Goal: Task Accomplishment & Management: Complete application form

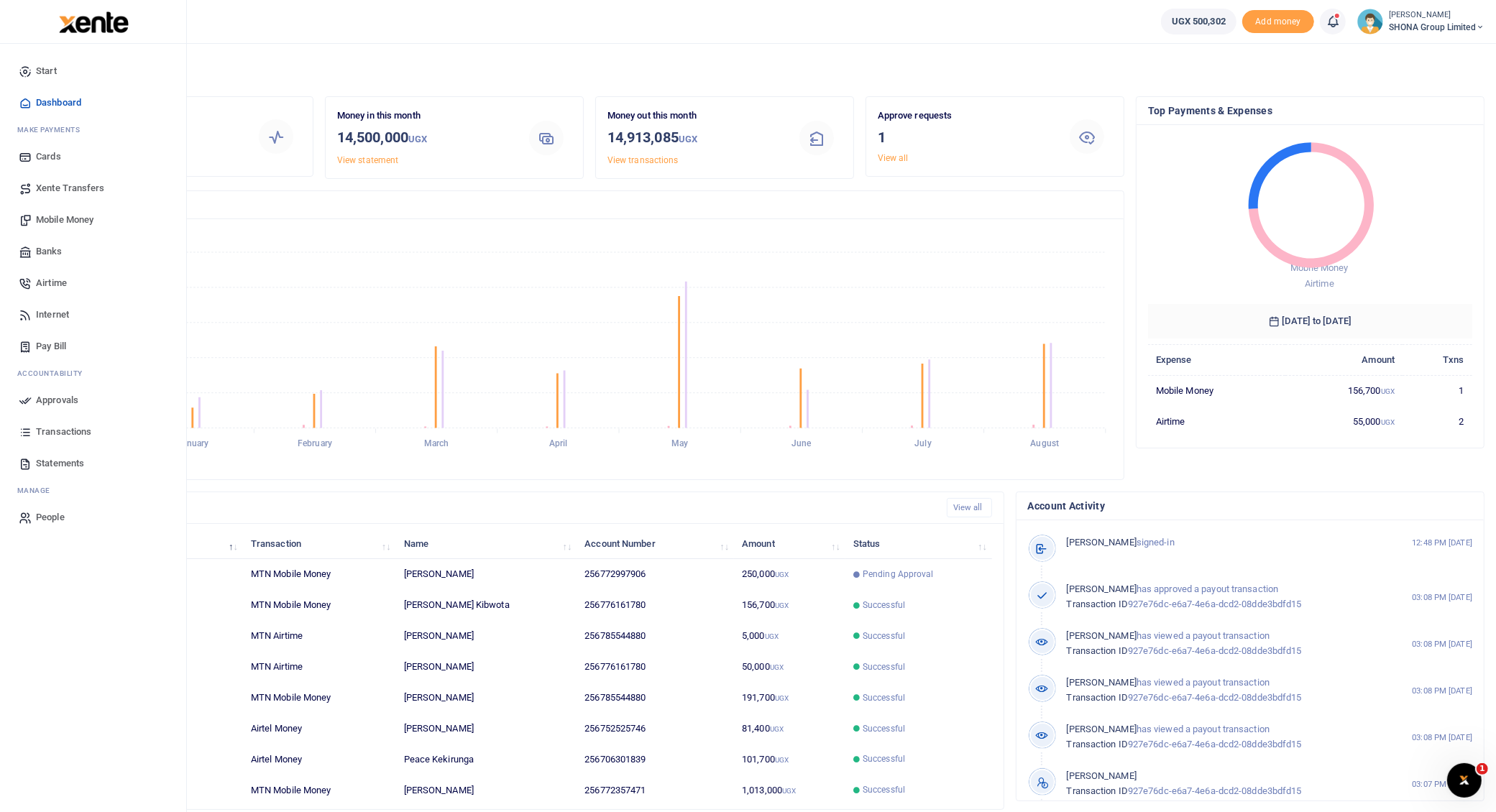
click at [60, 219] on span "Mobile Money" at bounding box center [64, 219] width 57 height 15
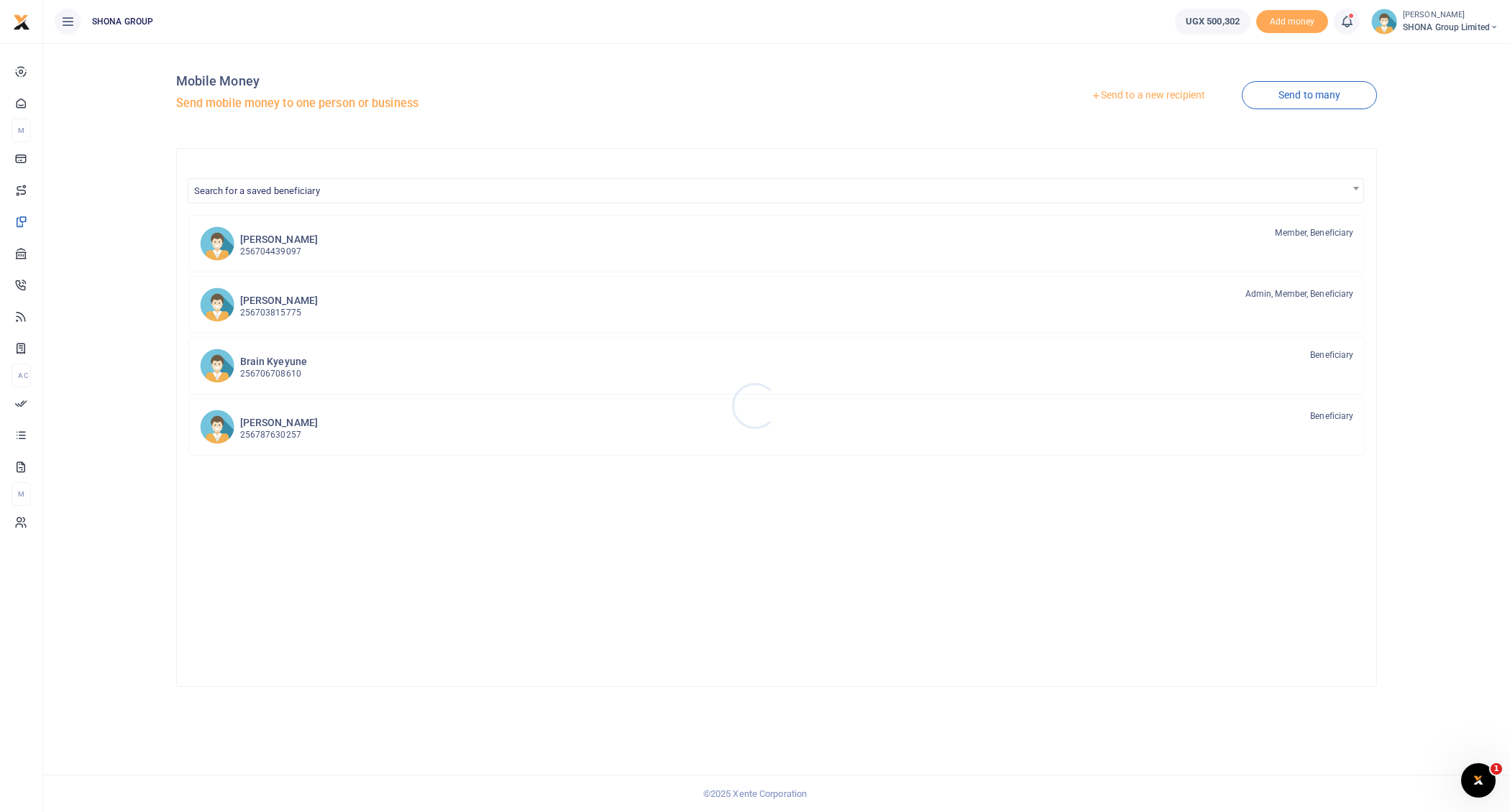
click at [209, 306] on div at bounding box center [755, 406] width 1510 height 812
click at [234, 302] on link "Janat Nagawa 256703815775 Admin, Member, Beneficiary" at bounding box center [776, 304] width 1177 height 57
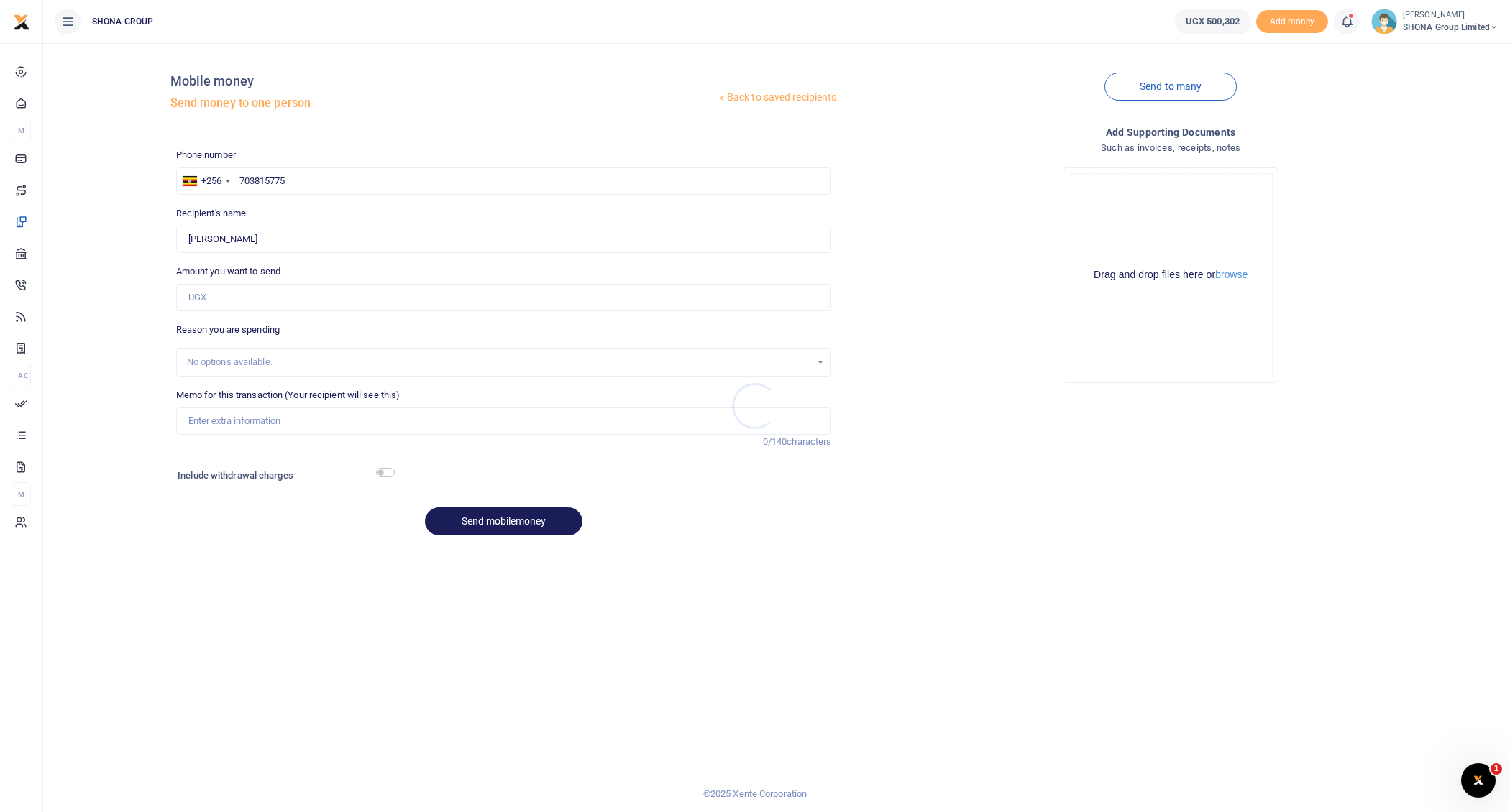
click at [235, 294] on div at bounding box center [755, 406] width 1510 height 812
click at [246, 295] on input "Amount you want to send" at bounding box center [504, 297] width 656 height 27
type input "500,000"
click at [79, 305] on div "Back to saved recipients Mobile money Send money to one person Send to many Pho…" at bounding box center [776, 301] width 1455 height 493
click at [293, 415] on input "Memo for this transaction (Your recipient will see this)" at bounding box center [504, 421] width 656 height 27
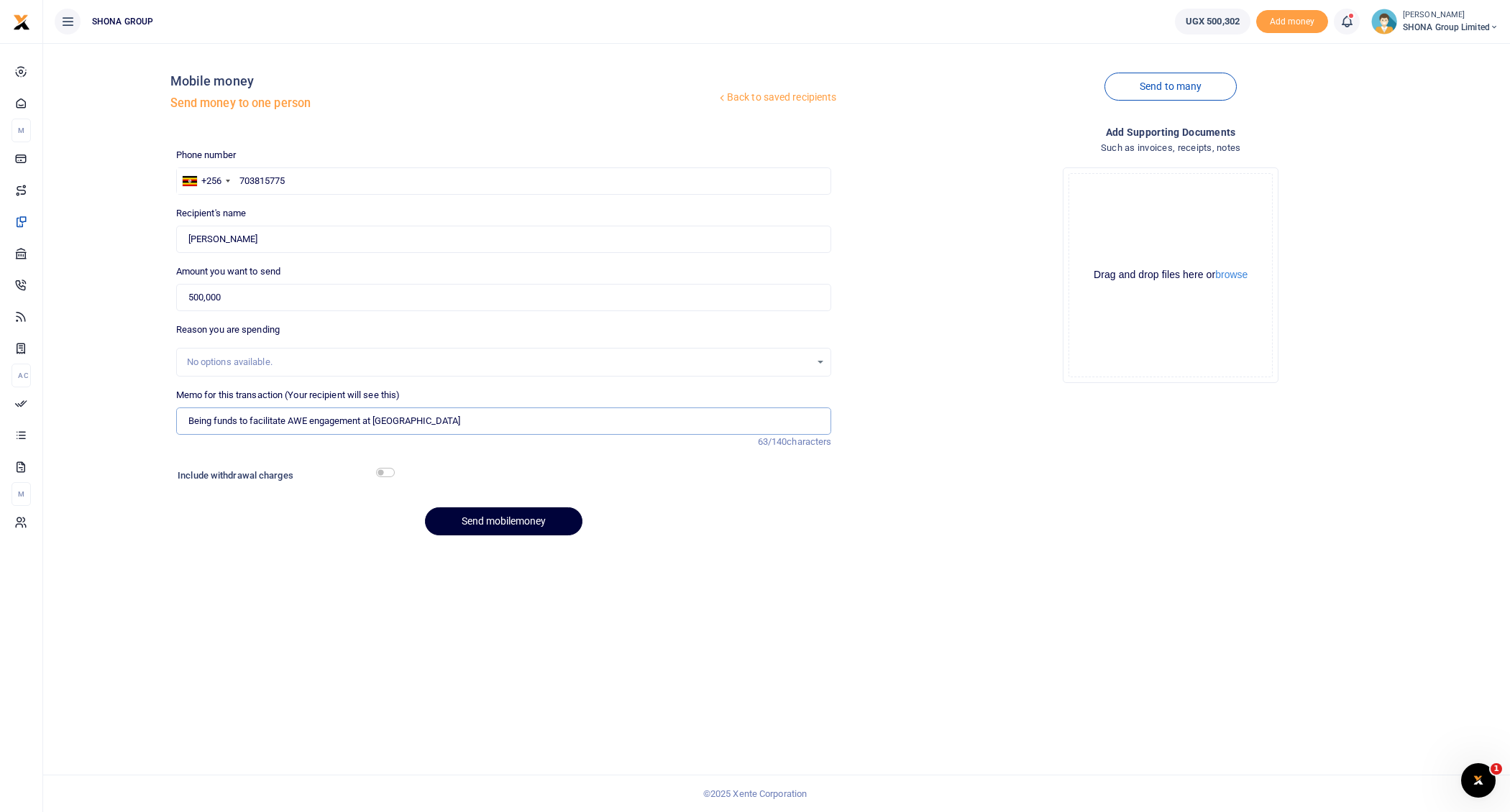
type input "Being funds to facilitate AWE engagement at Travola Restaurant"
click at [528, 522] on button "Send mobilemoney" at bounding box center [504, 521] width 158 height 28
click at [1462, 27] on span "SHONA Group Limited" at bounding box center [1451, 27] width 96 height 13
click at [1423, 54] on link "Switch accounts" at bounding box center [1442, 51] width 114 height 20
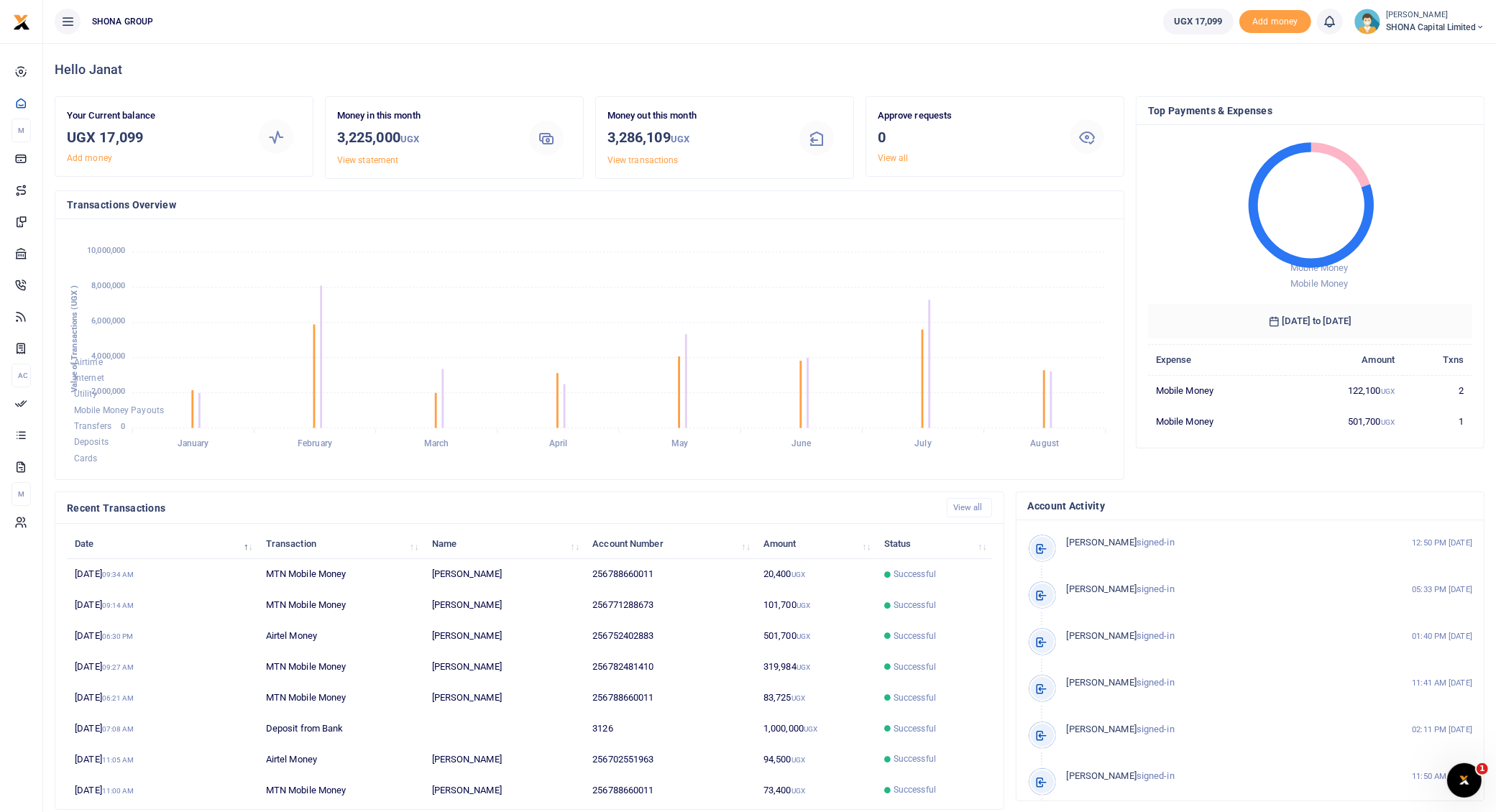
click at [1418, 19] on small "[PERSON_NAME]" at bounding box center [1434, 15] width 99 height 12
click at [1433, 48] on link "Switch accounts" at bounding box center [1430, 51] width 114 height 20
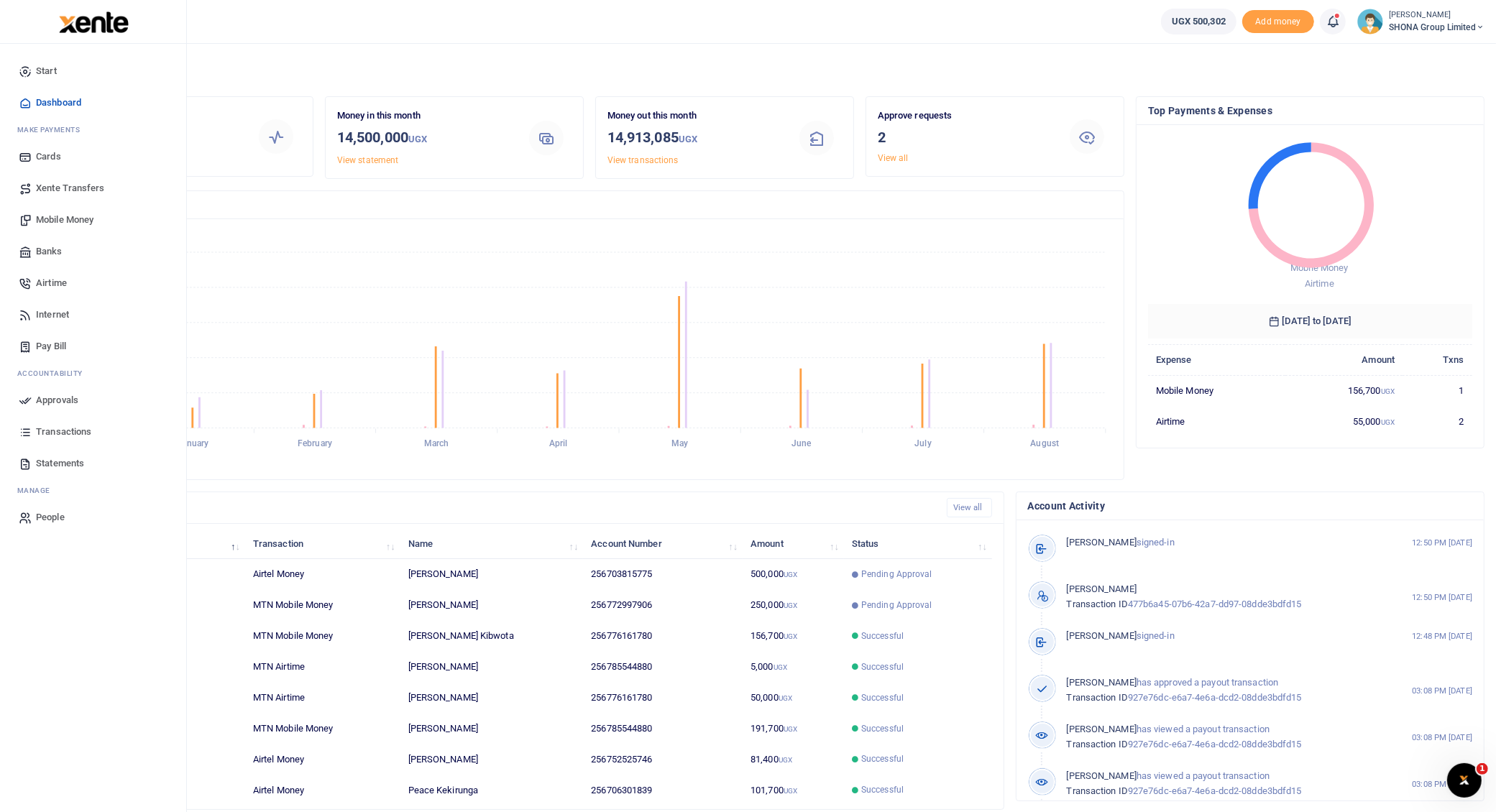
click at [56, 400] on span "Approvals" at bounding box center [57, 400] width 42 height 15
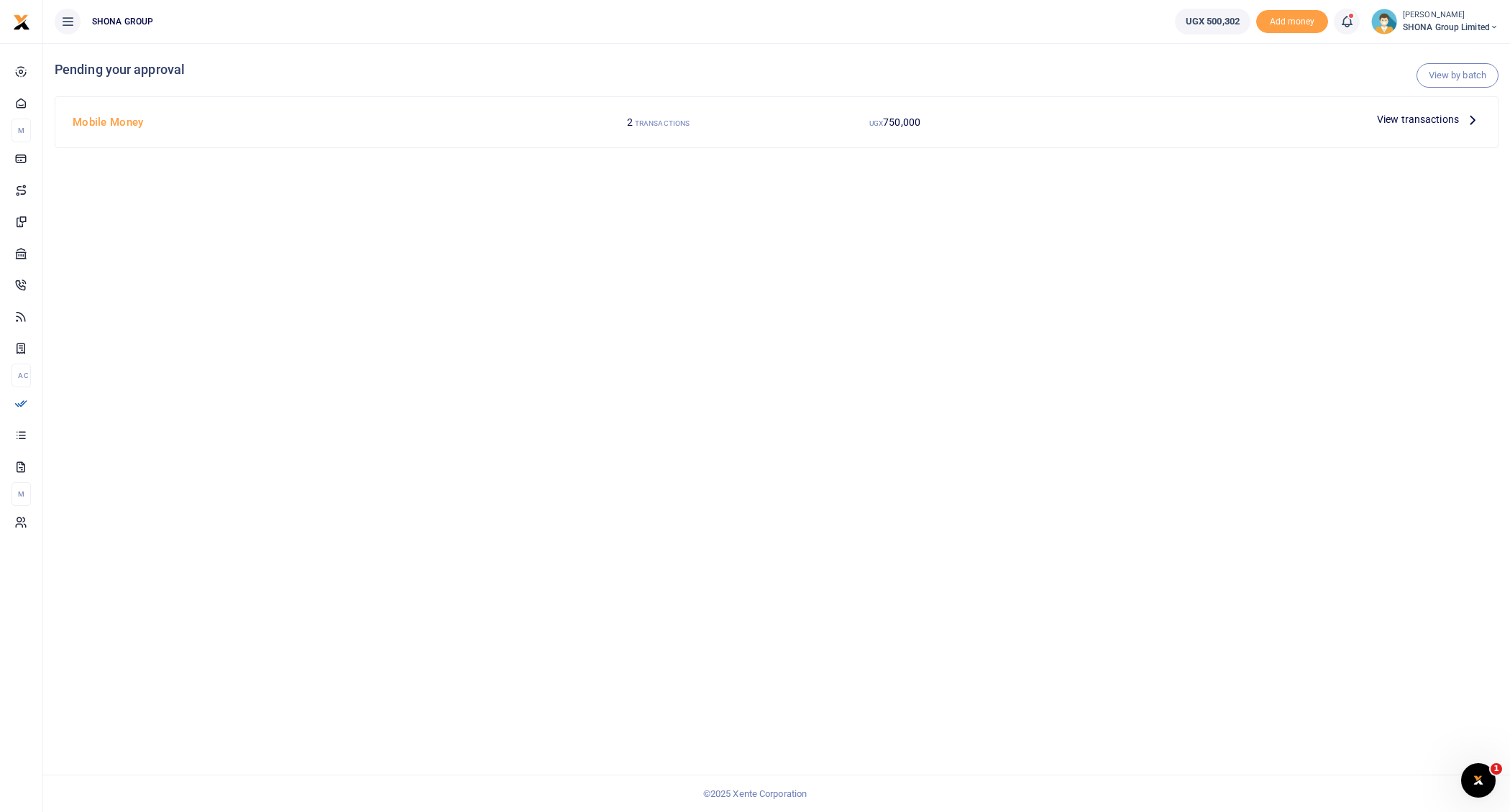
click at [1475, 115] on icon at bounding box center [1472, 119] width 15 height 15
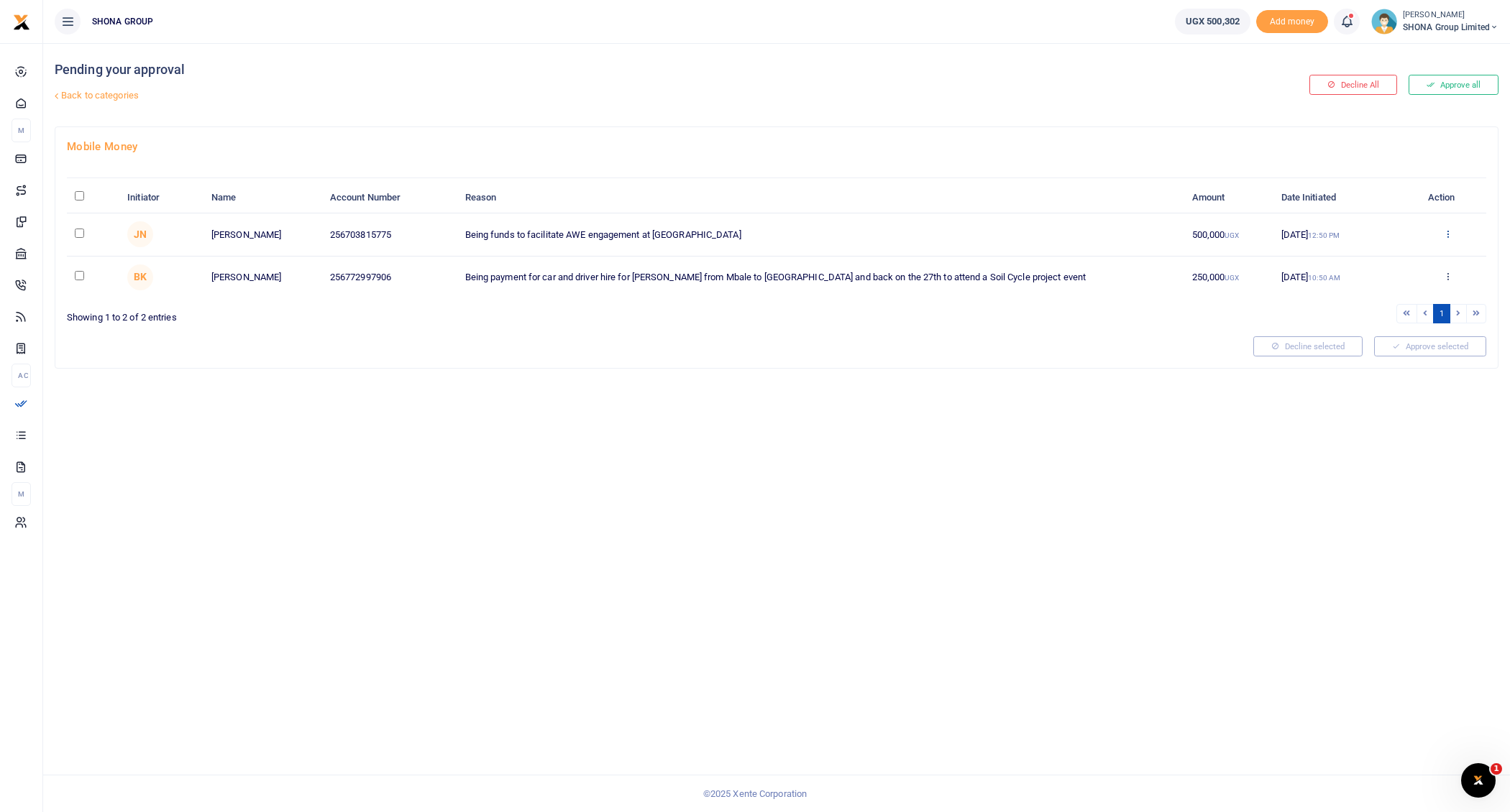
click at [1448, 230] on icon at bounding box center [1447, 234] width 9 height 10
click at [1383, 256] on link "Approve" at bounding box center [1395, 256] width 114 height 20
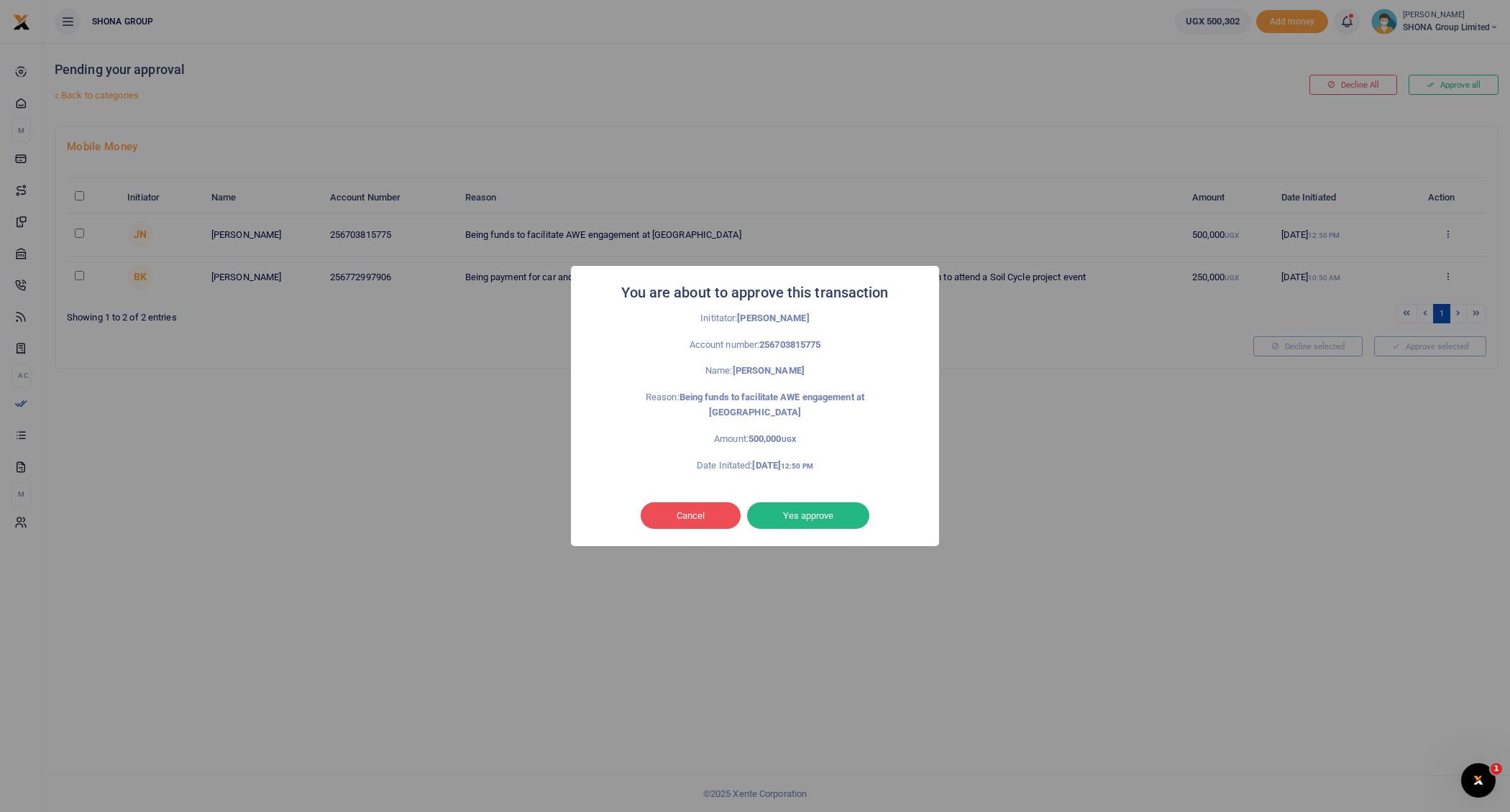
click at [840, 510] on button "Yes approve" at bounding box center [808, 516] width 123 height 27
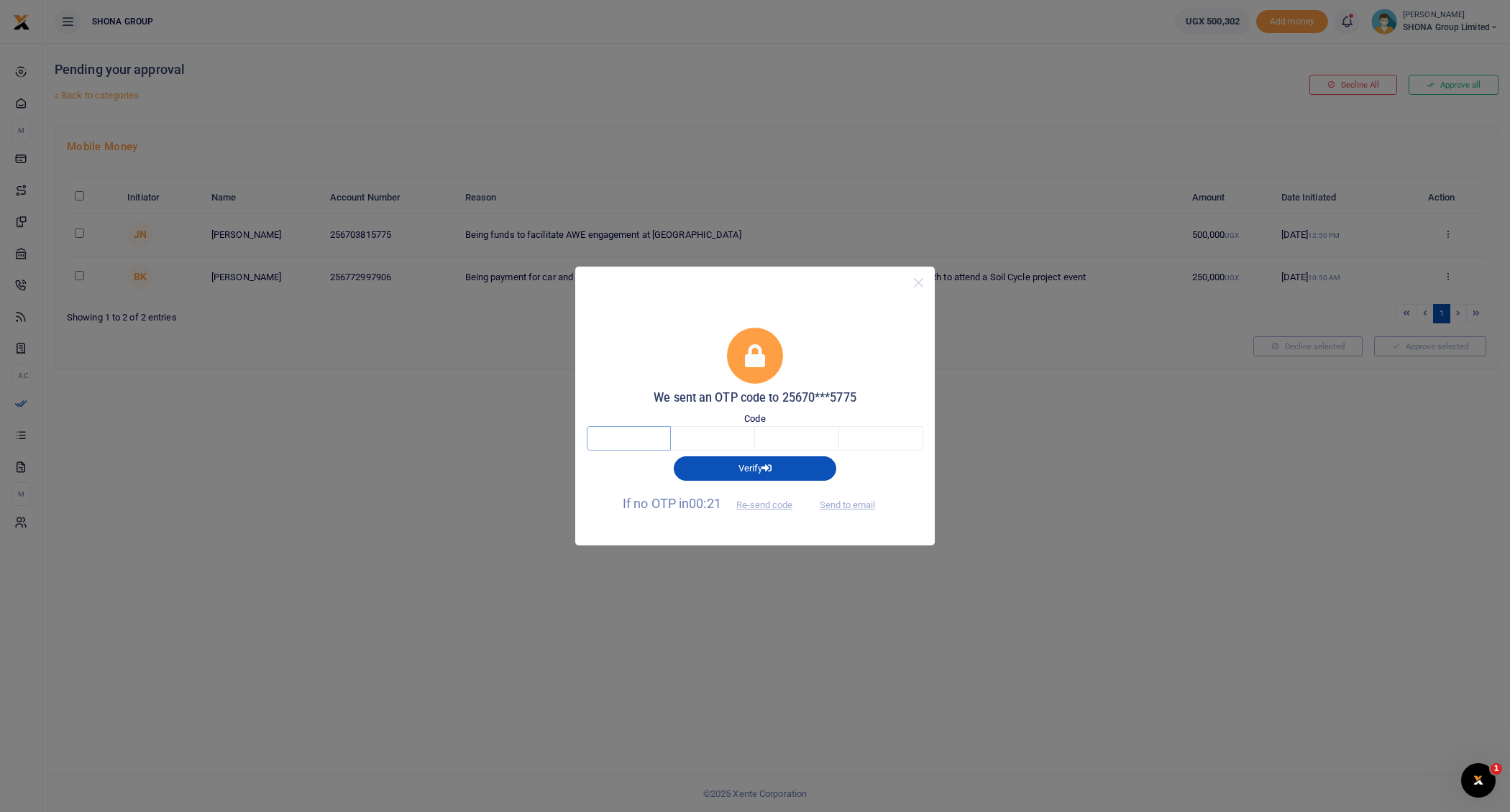
click at [632, 445] on input "text" at bounding box center [629, 438] width 84 height 25
type input "1"
type input "8"
type input "5"
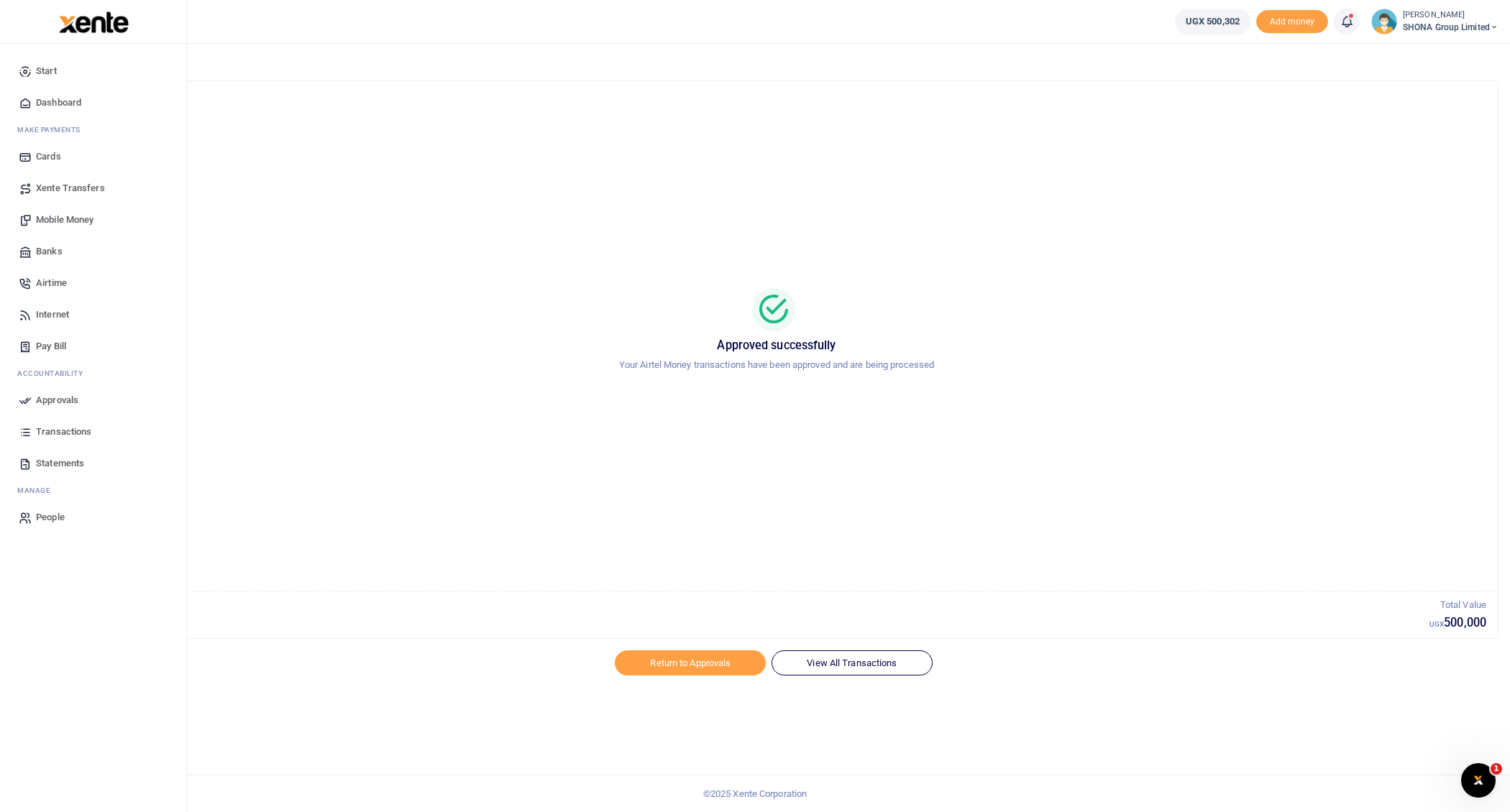
click at [63, 428] on span "Transactions" at bounding box center [63, 432] width 56 height 15
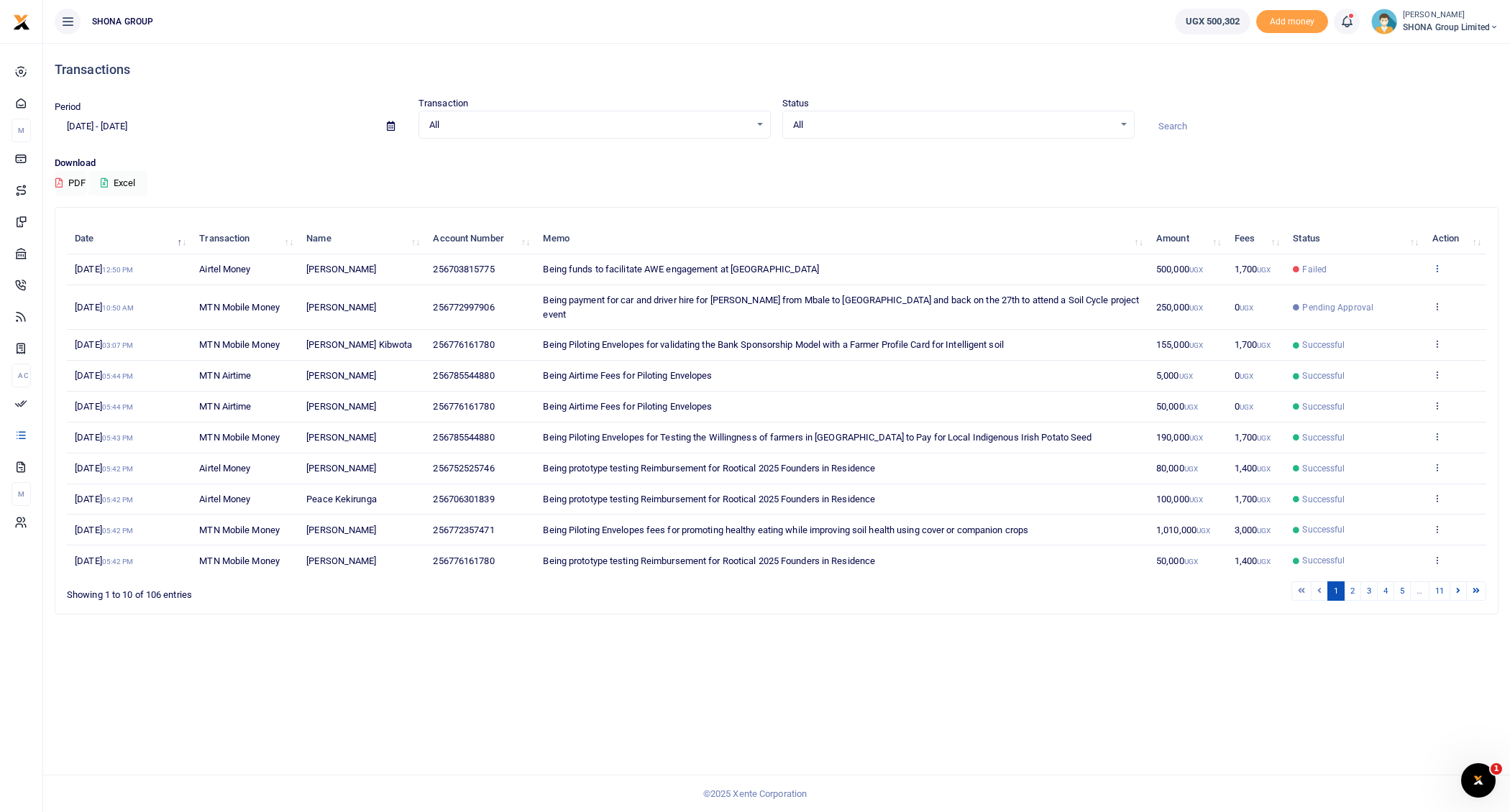
click at [1440, 266] on icon at bounding box center [1436, 268] width 9 height 10
click at [1381, 291] on link "View details" at bounding box center [1384, 292] width 114 height 20
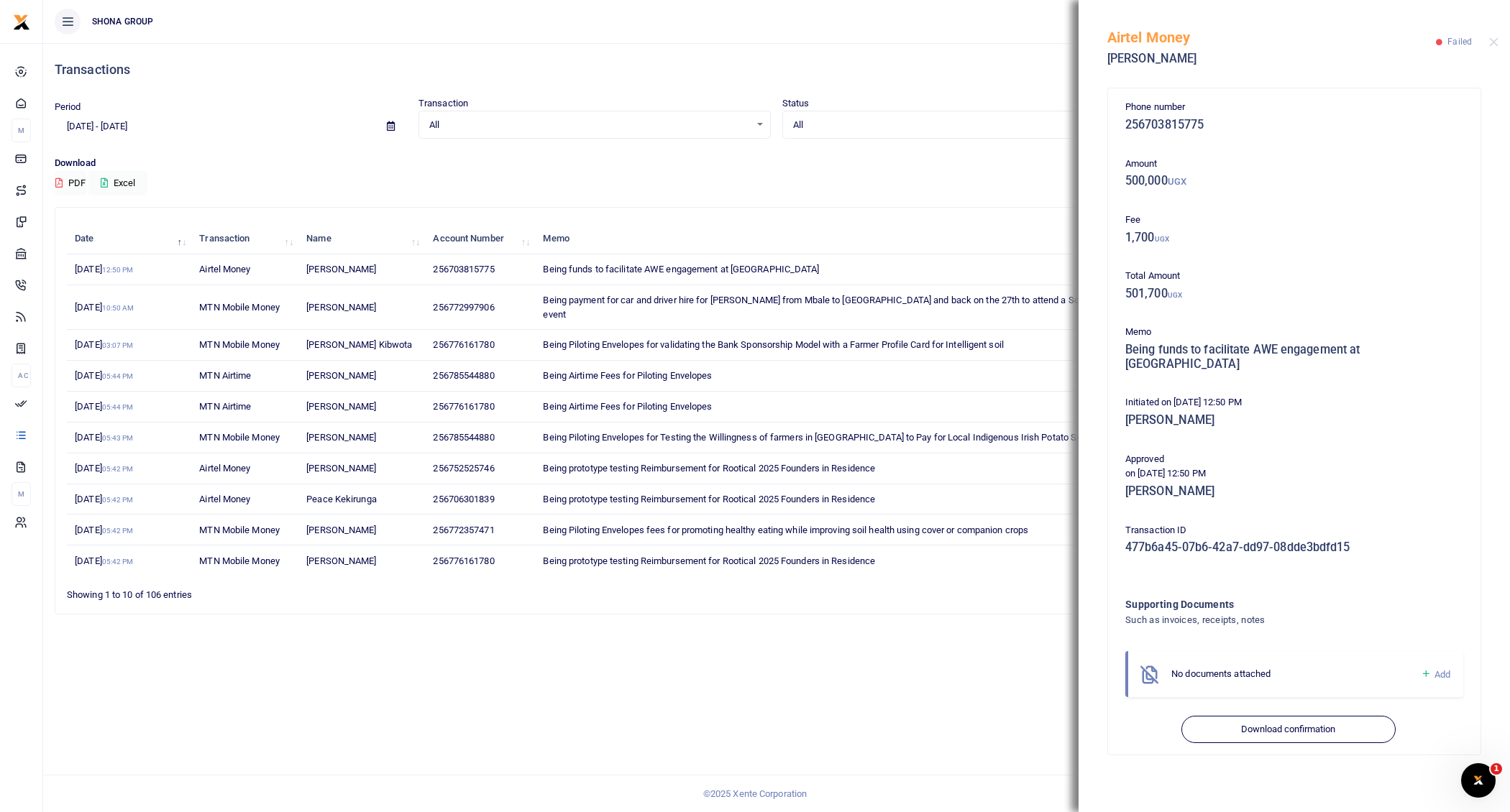
click at [1427, 667] on icon at bounding box center [1426, 673] width 11 height 13
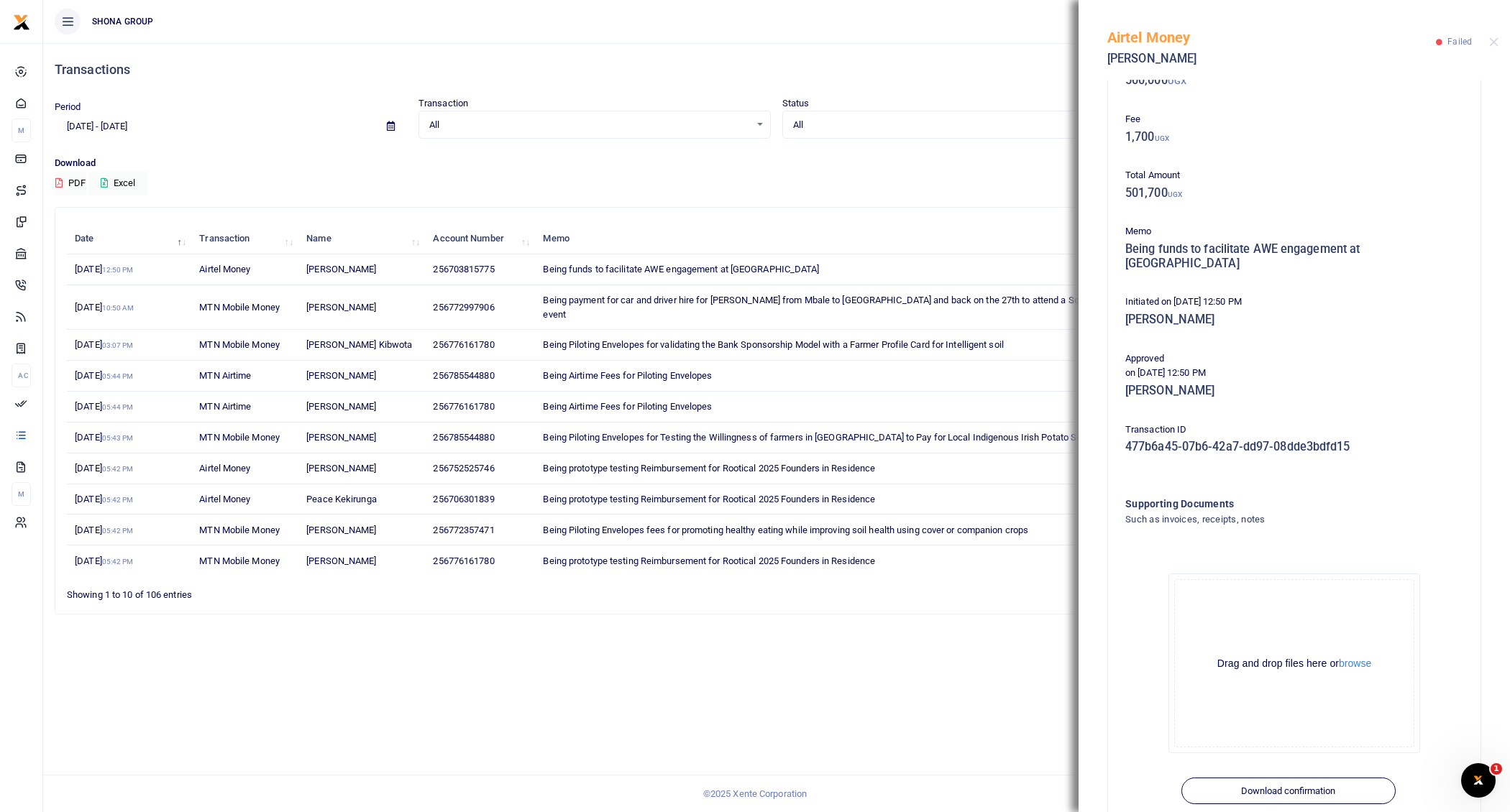
scroll to position [127, 0]
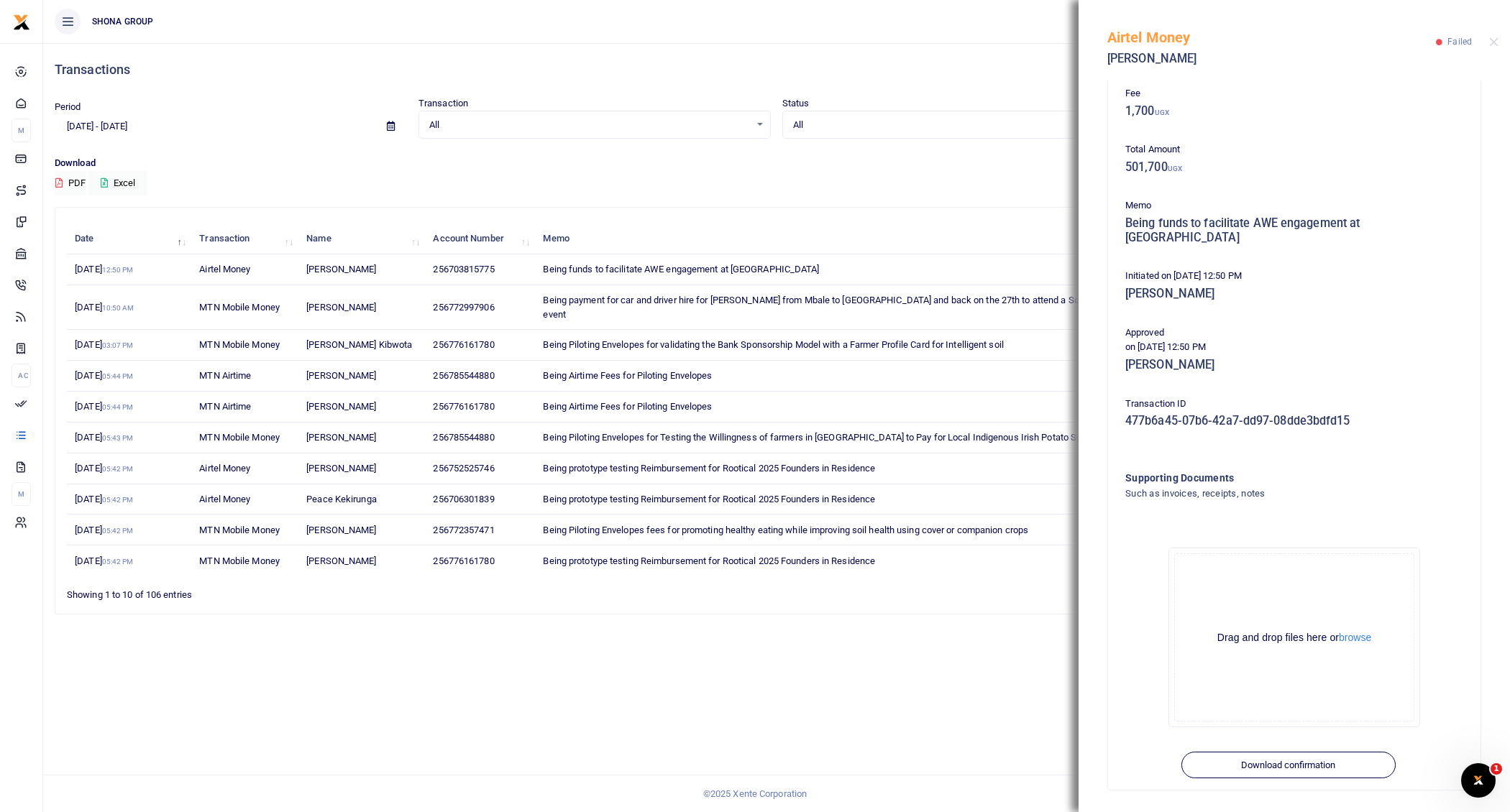
click at [1493, 37] on div "Airtel Money Janat Nagawa Failed" at bounding box center [1293, 39] width 431 height 80
click at [1497, 42] on button "Close" at bounding box center [1493, 42] width 9 height 9
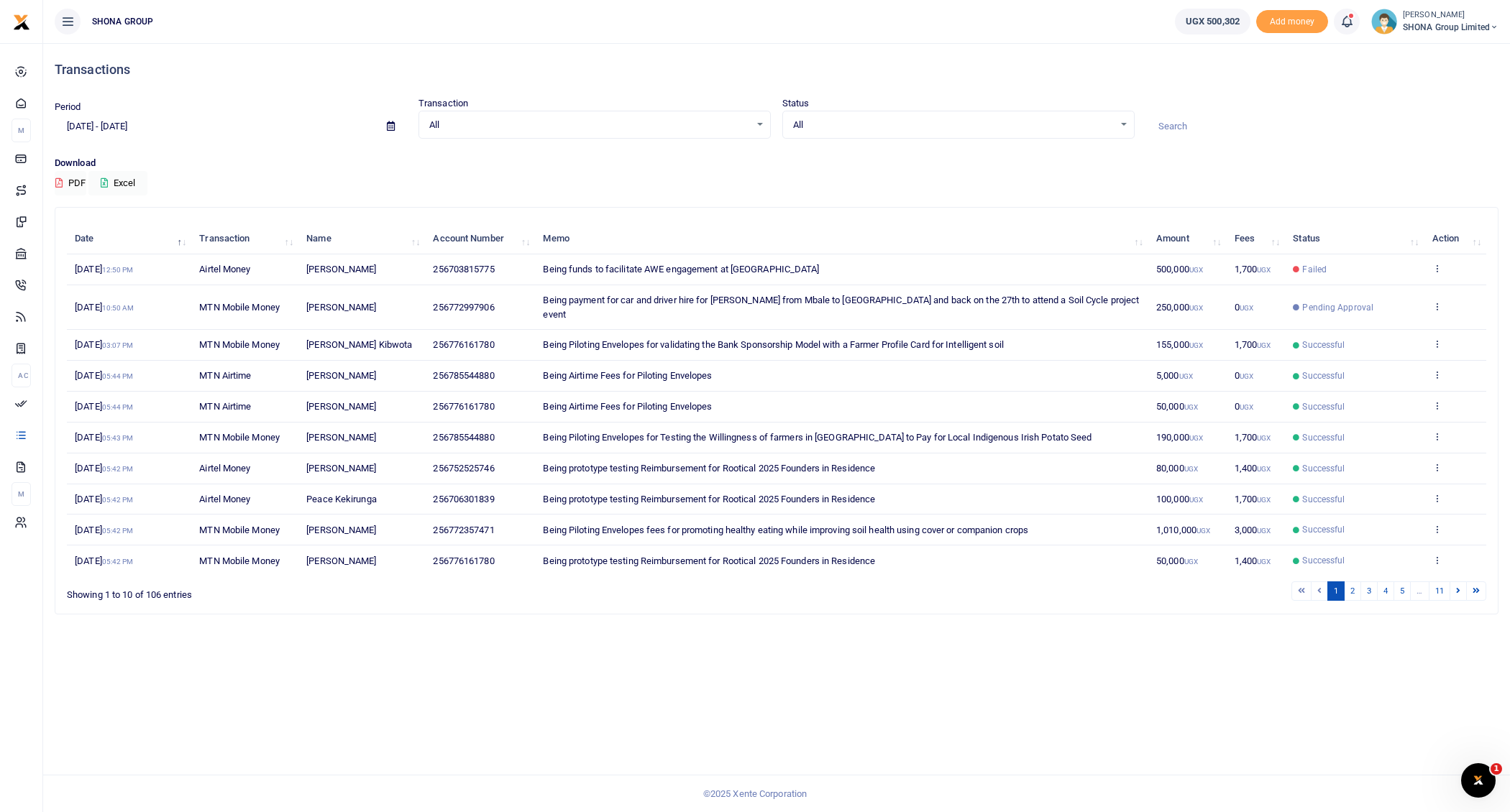
drag, startPoint x: 539, startPoint y: 271, endPoint x: 832, endPoint y: 263, distance: 293.1
click at [832, 263] on td "Being funds to facilitate AWE engagement at Travola Restaurant" at bounding box center [842, 270] width 614 height 31
copy span "Being funds to facilitate AWE engagement at Travola Restaurant"
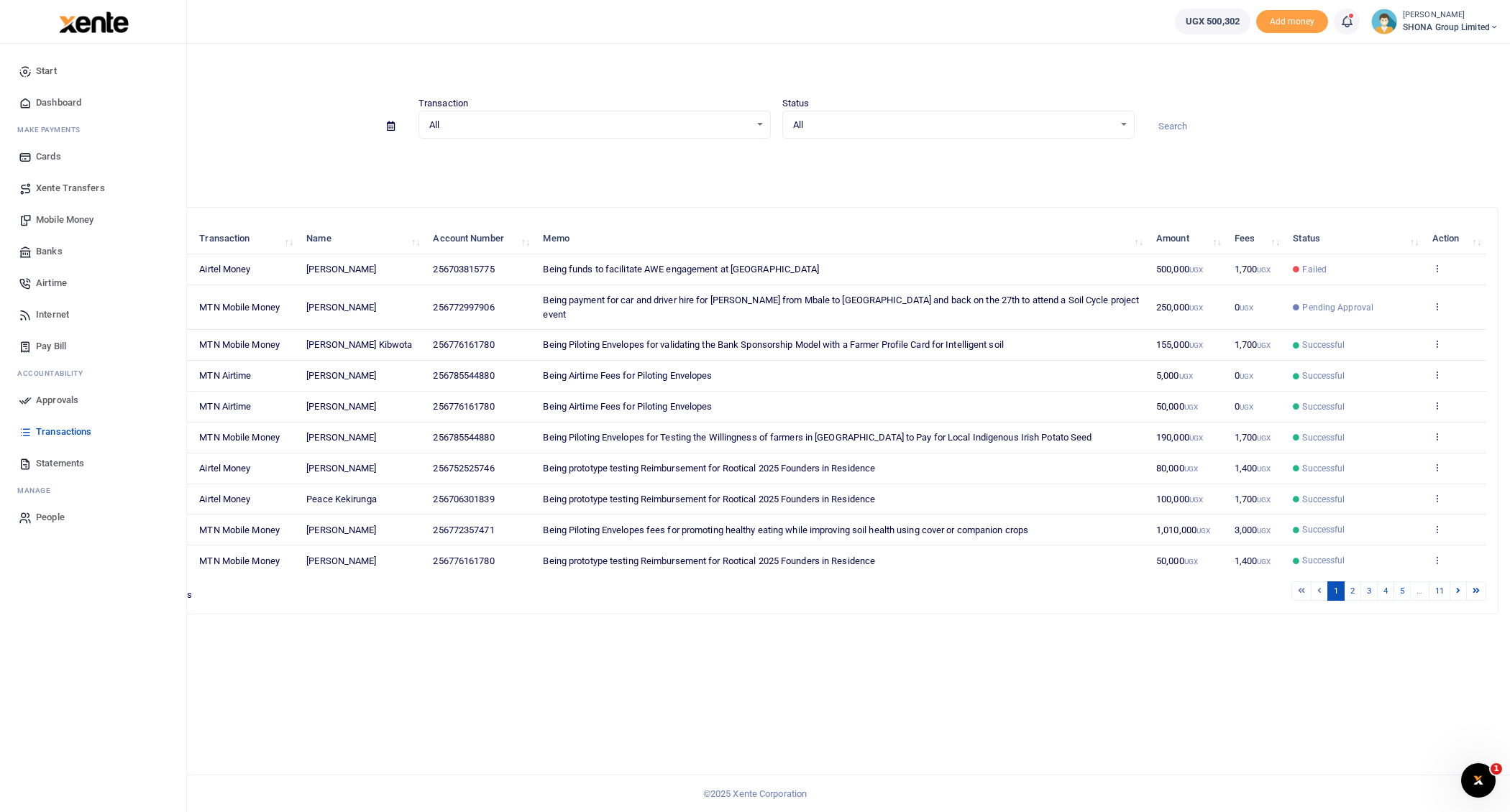
click at [69, 220] on span "Mobile Money" at bounding box center [64, 219] width 57 height 15
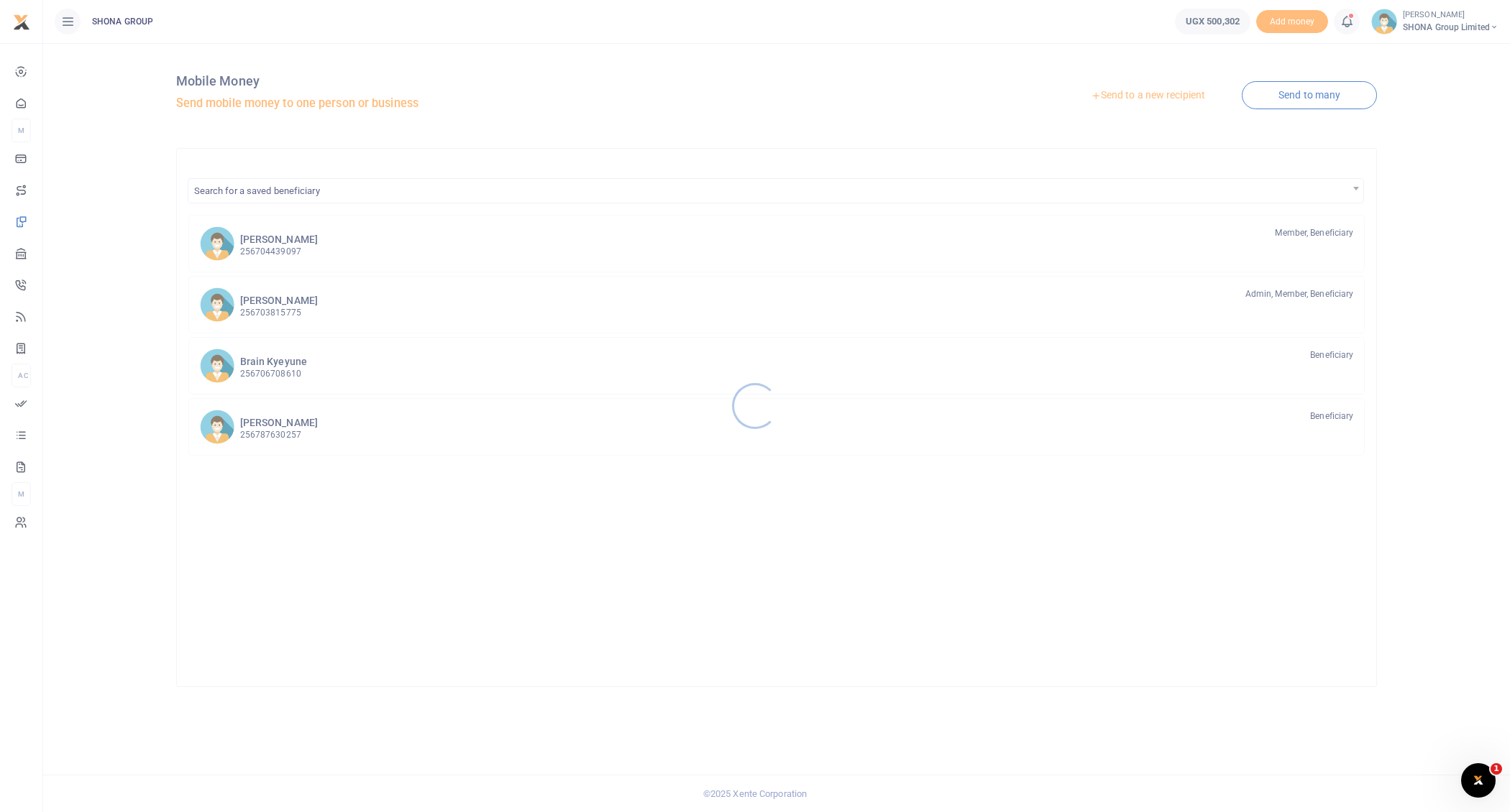
click at [295, 307] on div at bounding box center [755, 406] width 1510 height 812
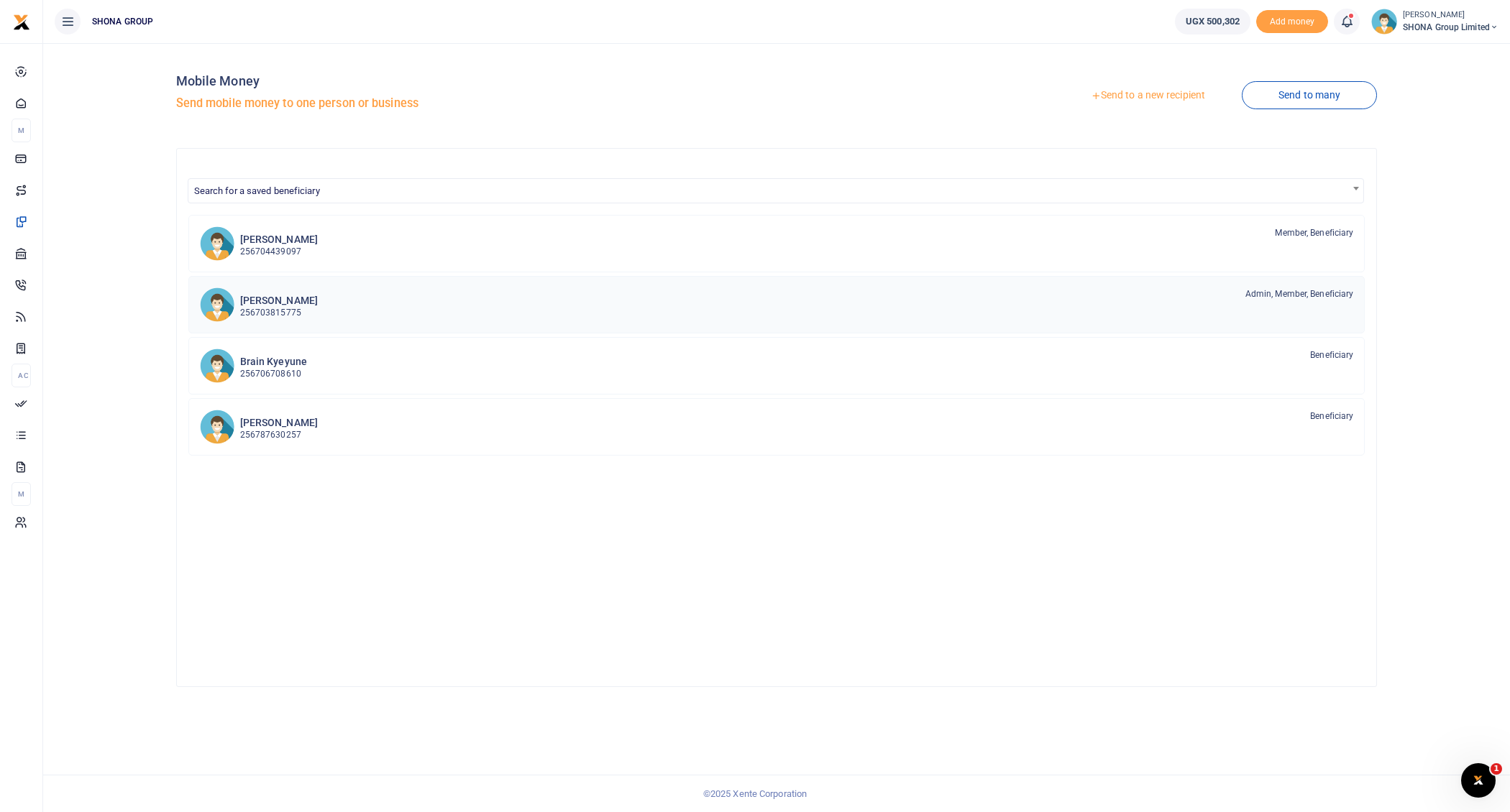
click at [264, 304] on h6 "[PERSON_NAME]" at bounding box center [279, 301] width 78 height 12
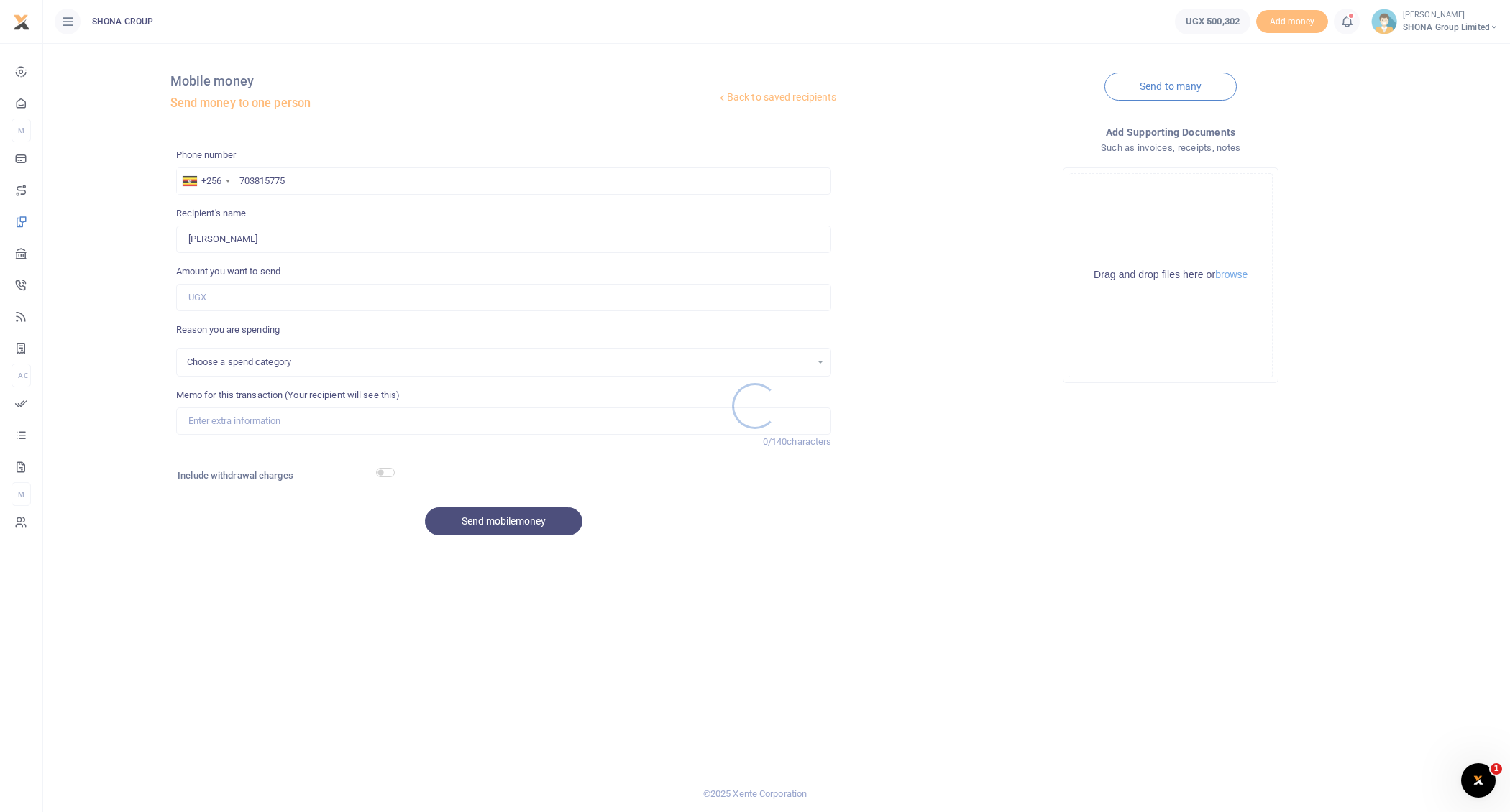
click at [229, 286] on div at bounding box center [755, 406] width 1510 height 812
select select
click at [231, 290] on div at bounding box center [755, 406] width 1510 height 812
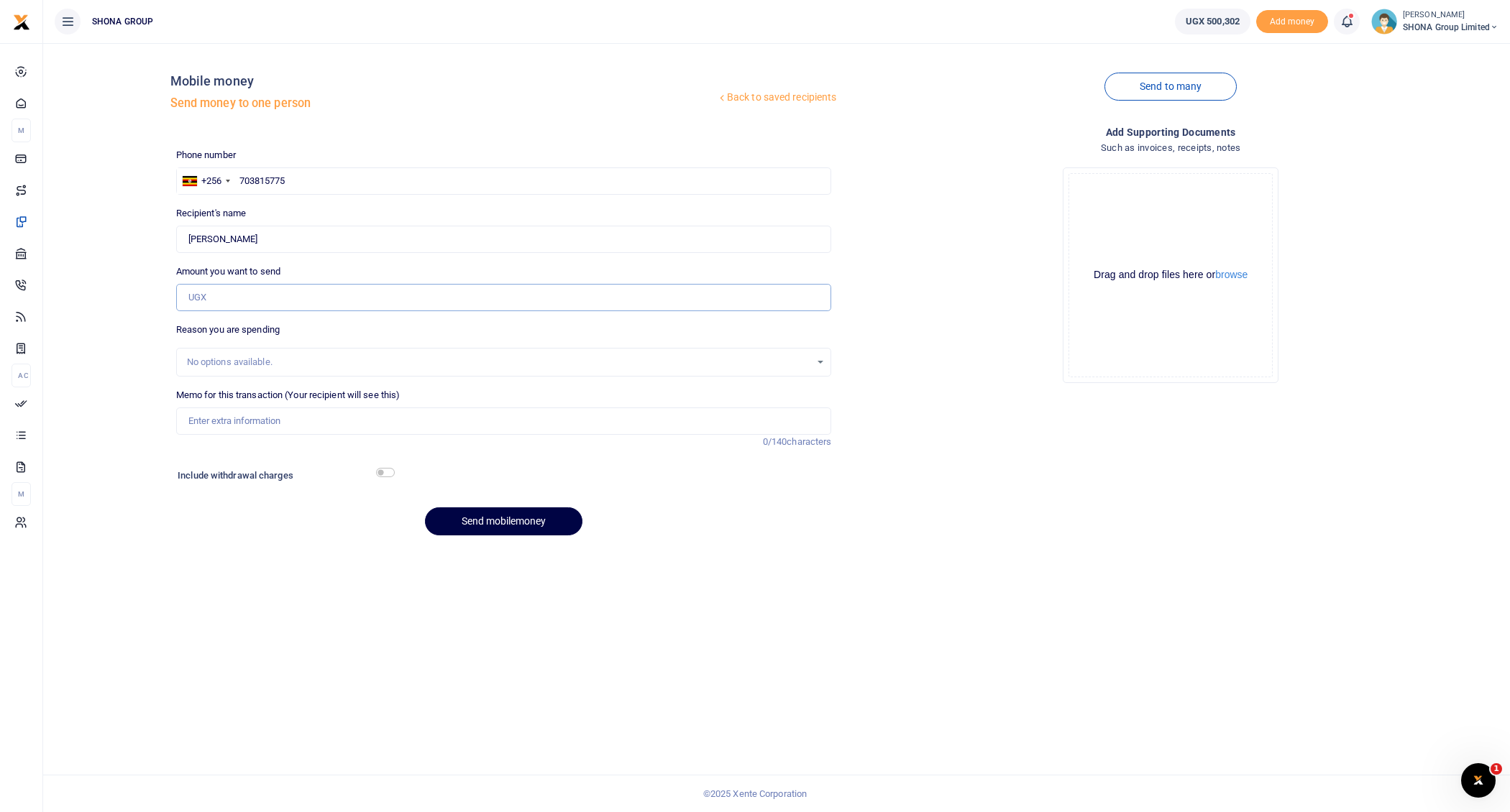
click at [239, 294] on input "Amount you want to send" at bounding box center [504, 297] width 656 height 27
type input "499,000"
click at [266, 426] on input "Memo for this transaction (Your recipient will see this)" at bounding box center [504, 421] width 656 height 27
paste input "Being funds to facilitate AWE engagement at [GEOGRAPHIC_DATA]"
type input "Being funds to facilitate AWE engagement at [GEOGRAPHIC_DATA]"
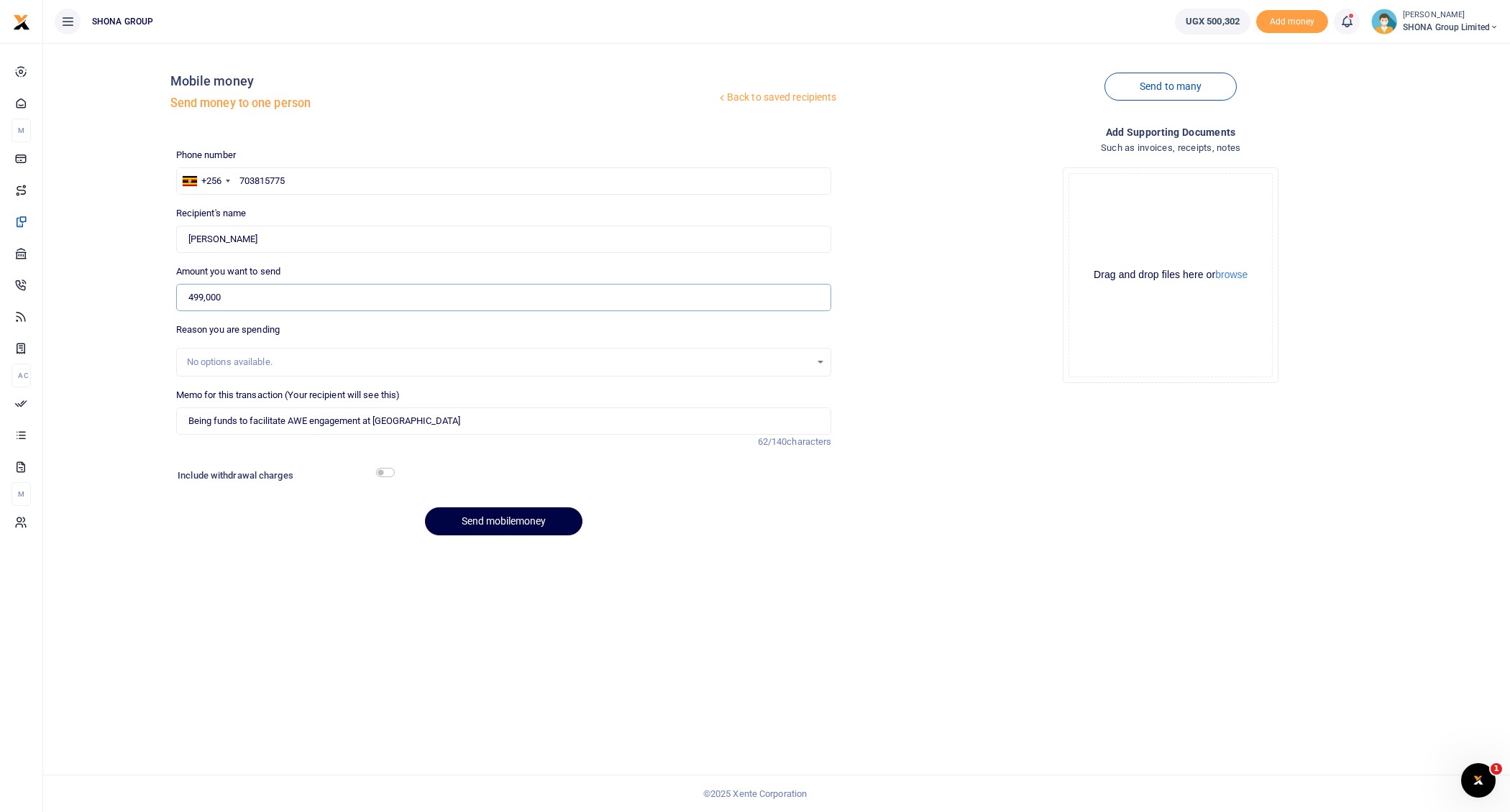
click at [241, 291] on input "499,000" at bounding box center [504, 297] width 656 height 27
drag, startPoint x: 243, startPoint y: 296, endPoint x: 143, endPoint y: 245, distance: 112.3
click at [143, 247] on div "Back to saved recipients Mobile money Send money to one person Send to many Pho…" at bounding box center [776, 301] width 1455 height 493
click at [932, 331] on div "Drop your files here Drag and drop files here or browse Powered by Uppy" at bounding box center [1170, 275] width 656 height 239
click at [243, 297] on input "513,400" at bounding box center [504, 297] width 656 height 27
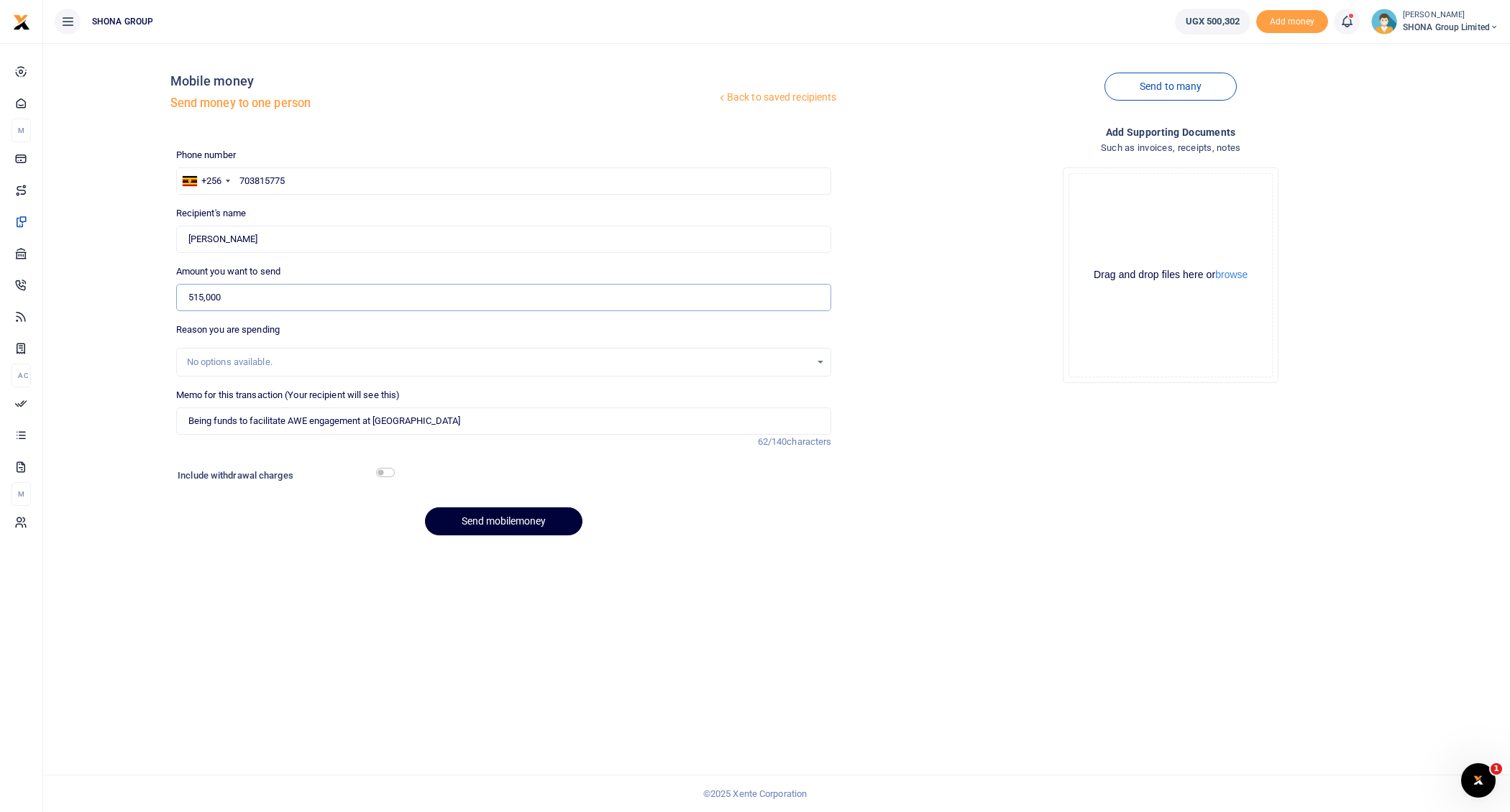
type input "515,000"
click at [551, 519] on button "Send mobilemoney" at bounding box center [504, 521] width 158 height 28
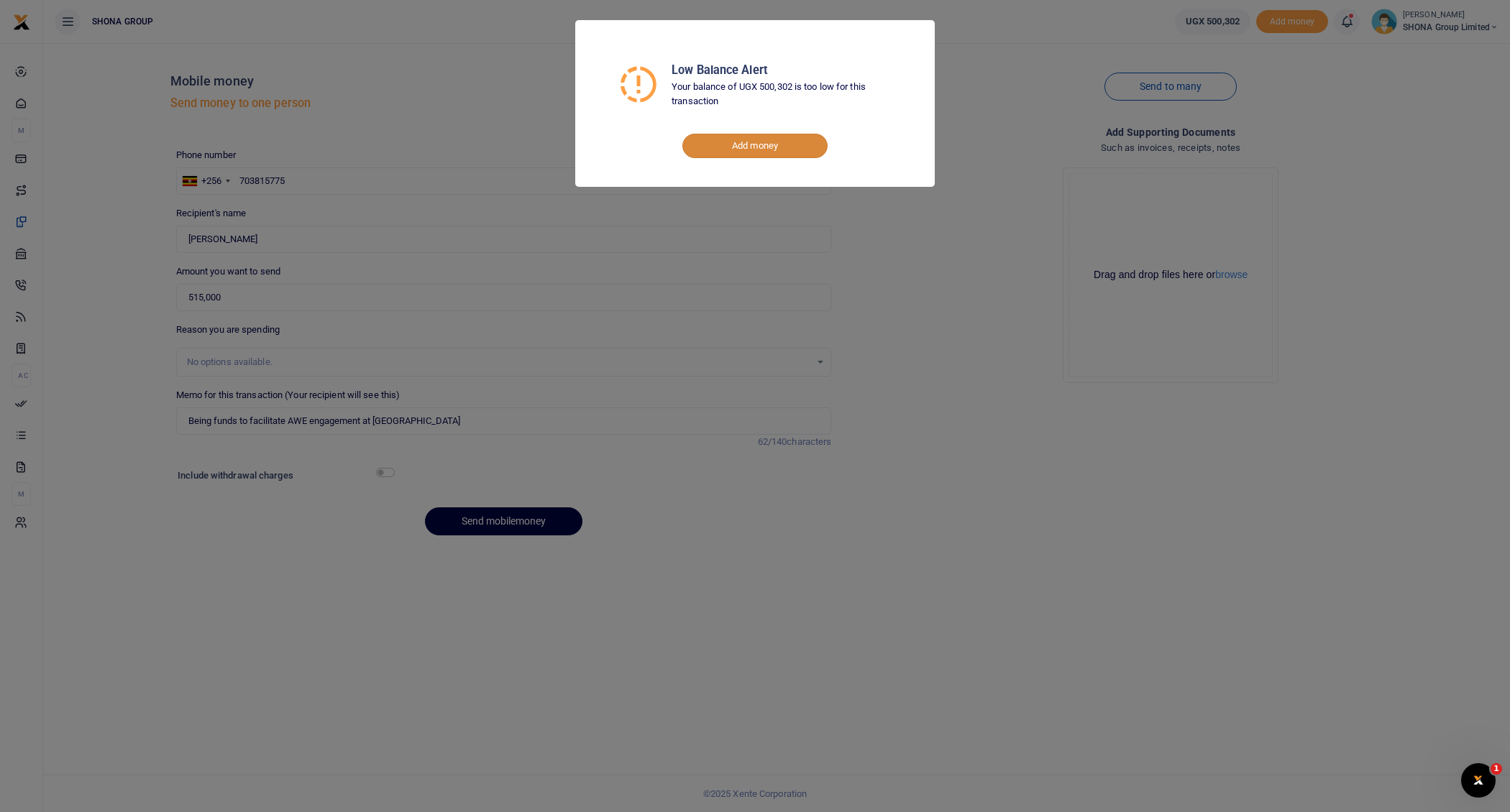
click at [759, 147] on link "Add money" at bounding box center [754, 146] width 145 height 25
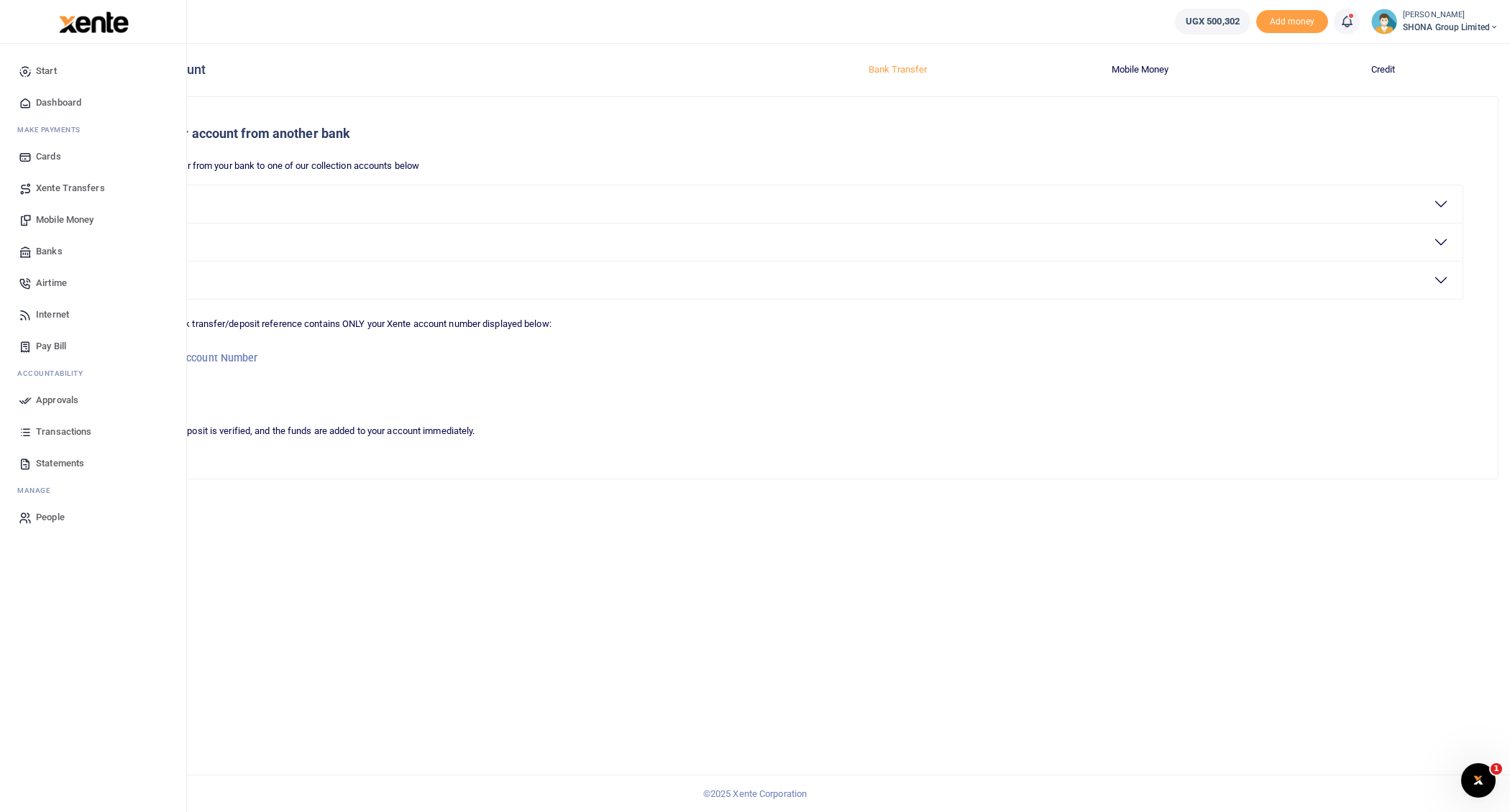
click at [58, 184] on span "Xente Transfers" at bounding box center [70, 188] width 69 height 15
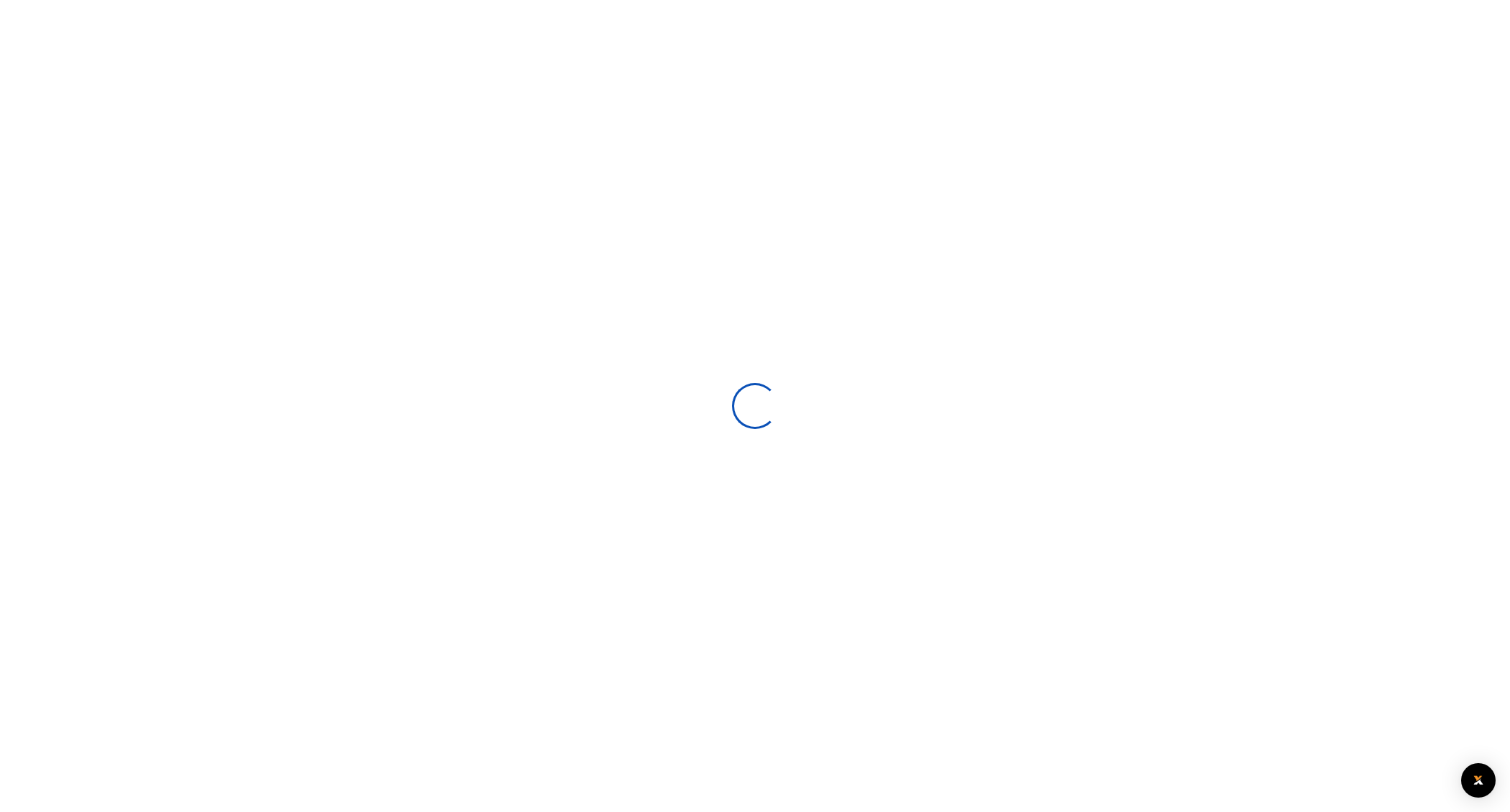
select select
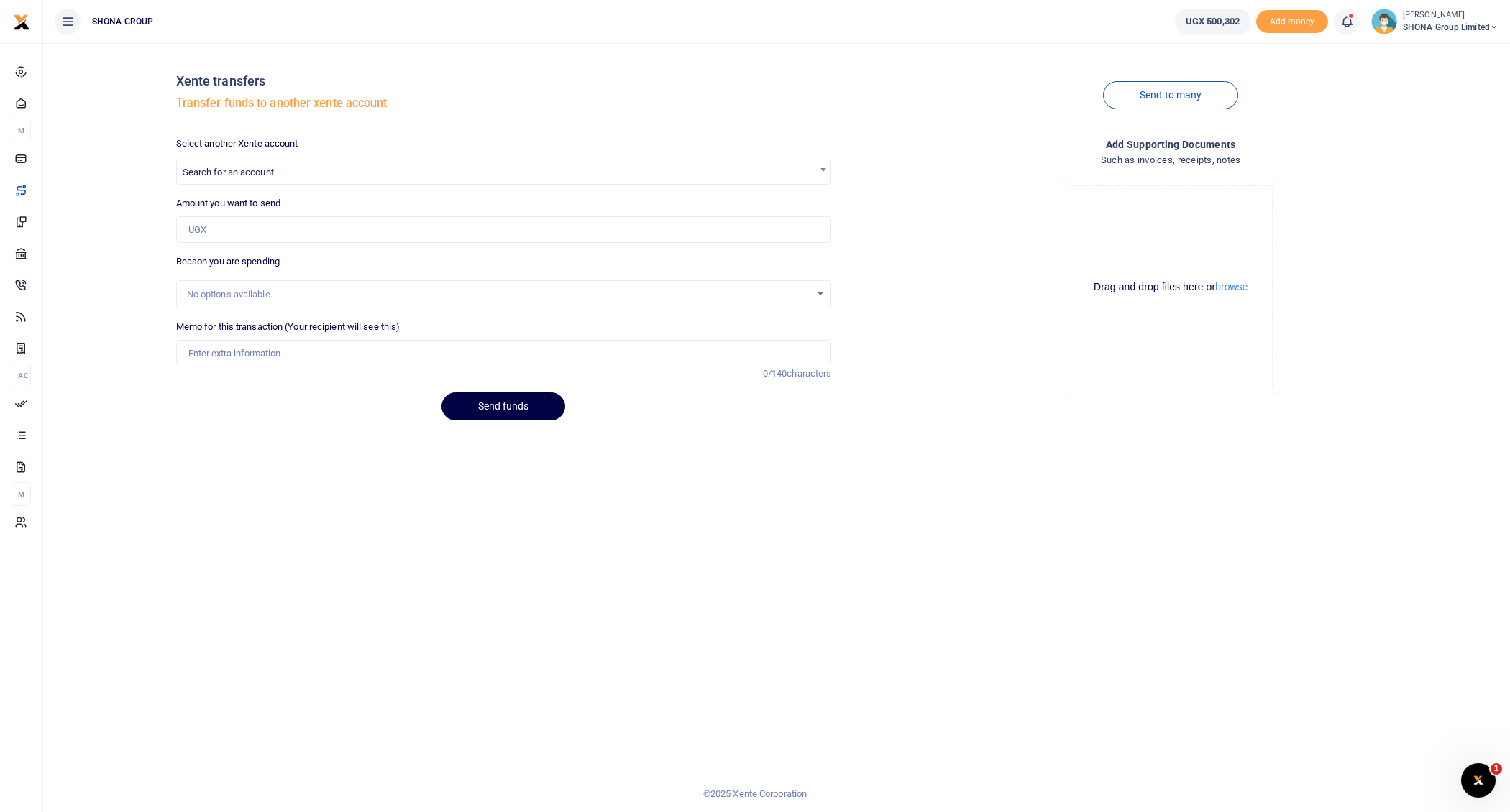
click at [1422, 31] on span "SHONA Group Limited" at bounding box center [1451, 27] width 96 height 13
click at [1414, 56] on link "Switch accounts" at bounding box center [1442, 51] width 114 height 20
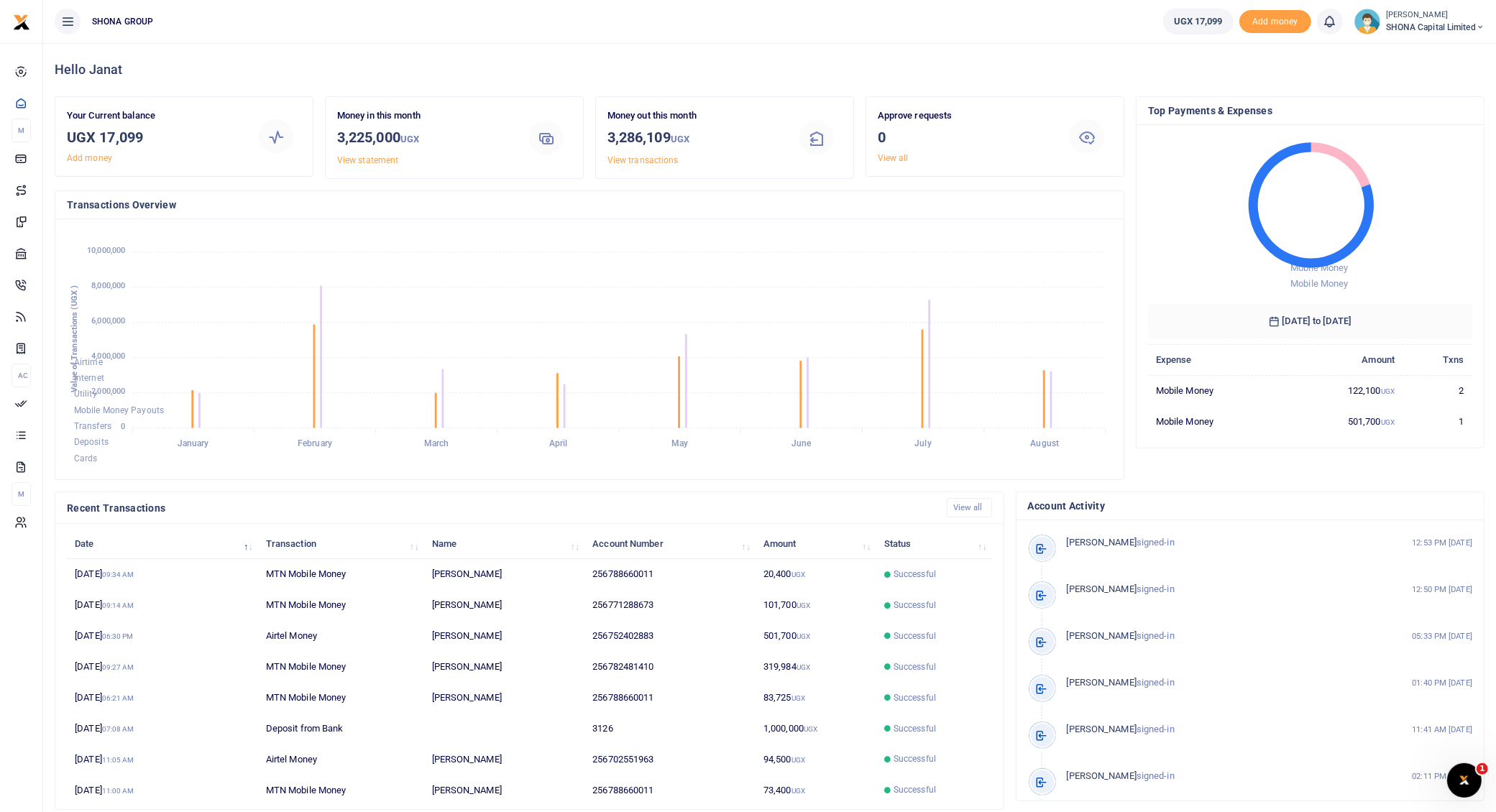
click at [1412, 25] on span "SHONA Capital Limited" at bounding box center [1434, 27] width 99 height 13
click at [1404, 55] on link "Switch accounts" at bounding box center [1430, 51] width 114 height 20
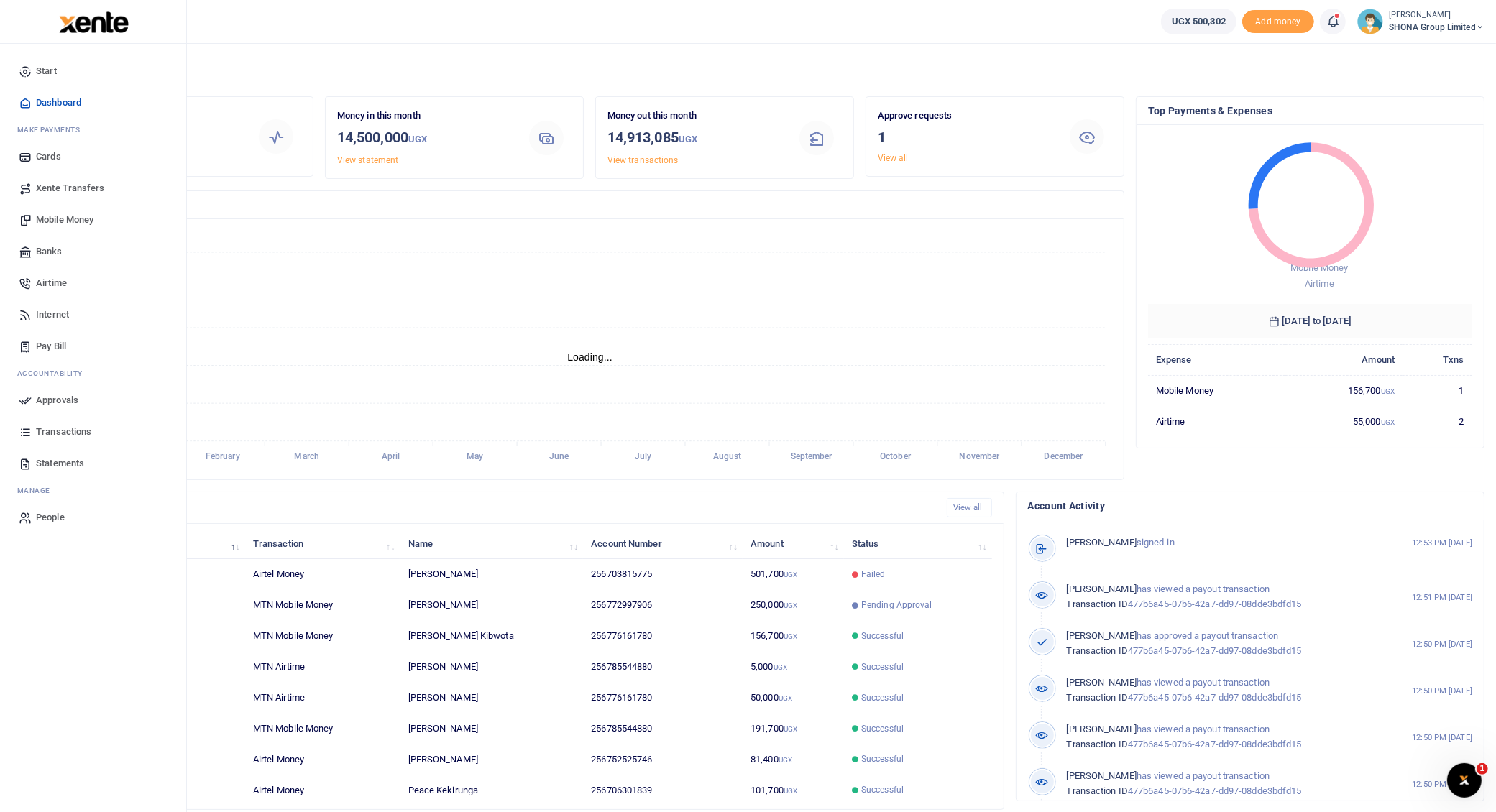
scroll to position [15, 15]
click at [53, 217] on span "Mobile Money" at bounding box center [64, 219] width 57 height 15
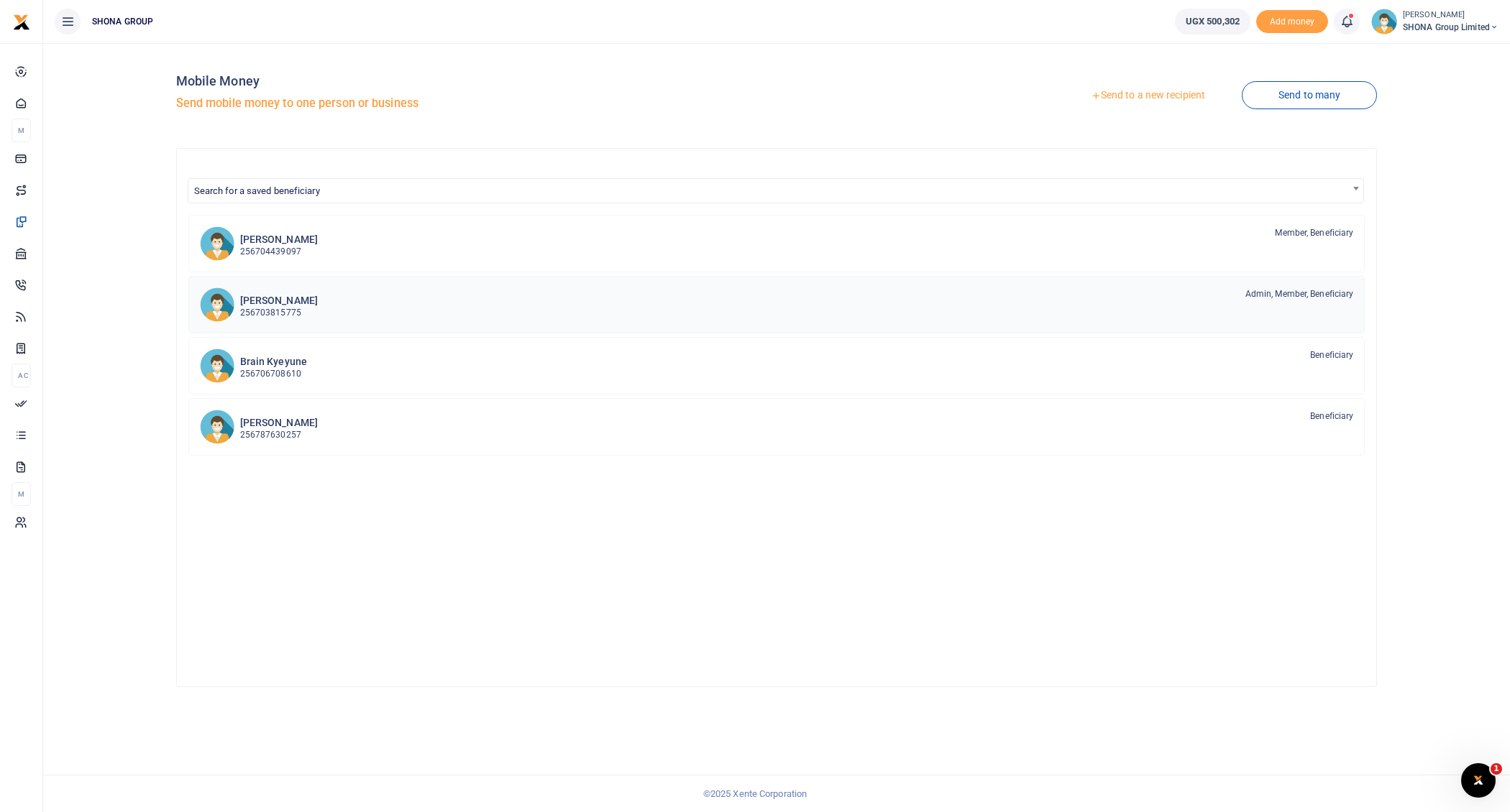
click at [283, 306] on p "256703815775" at bounding box center [279, 313] width 78 height 14
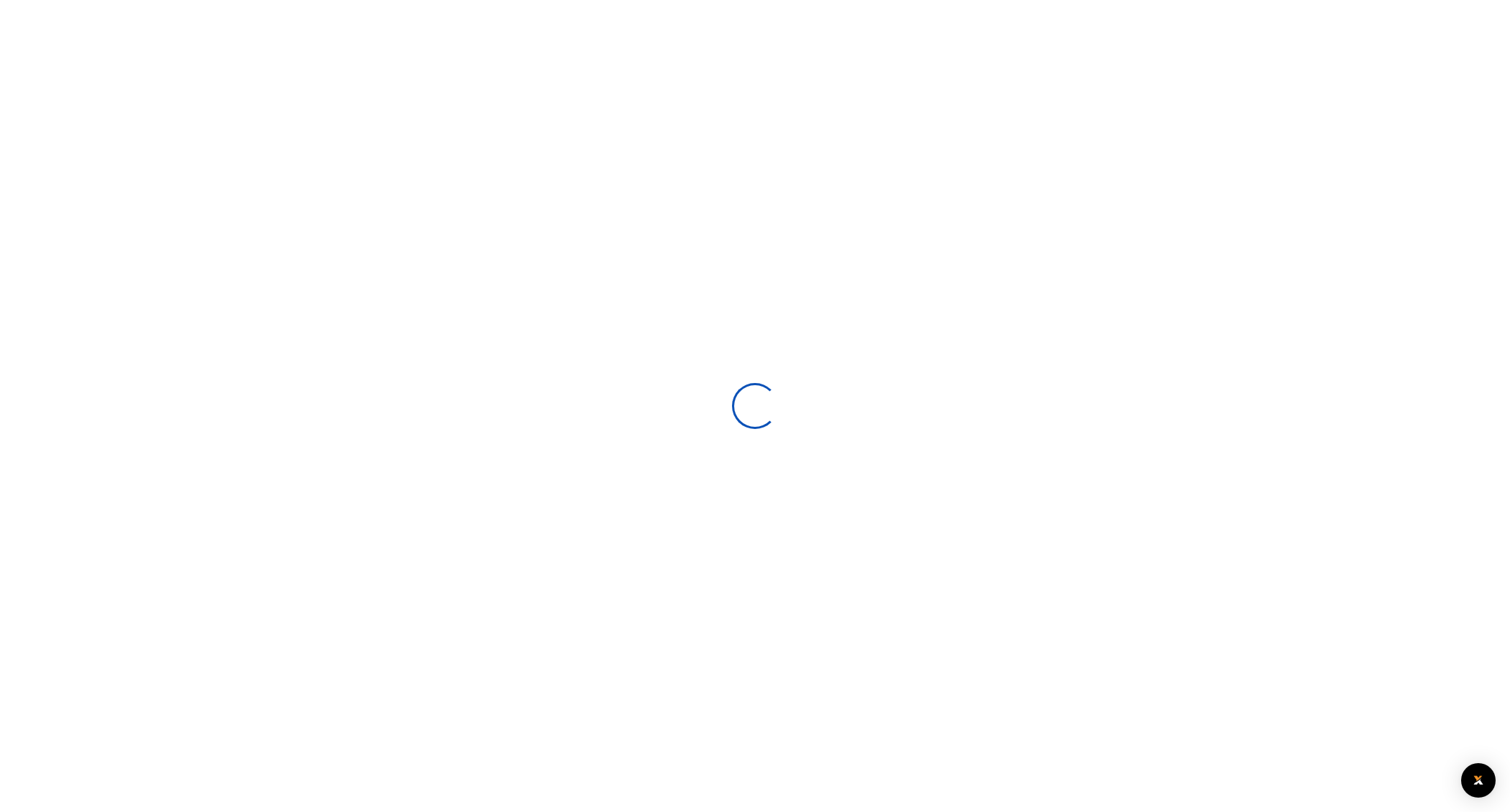
select select
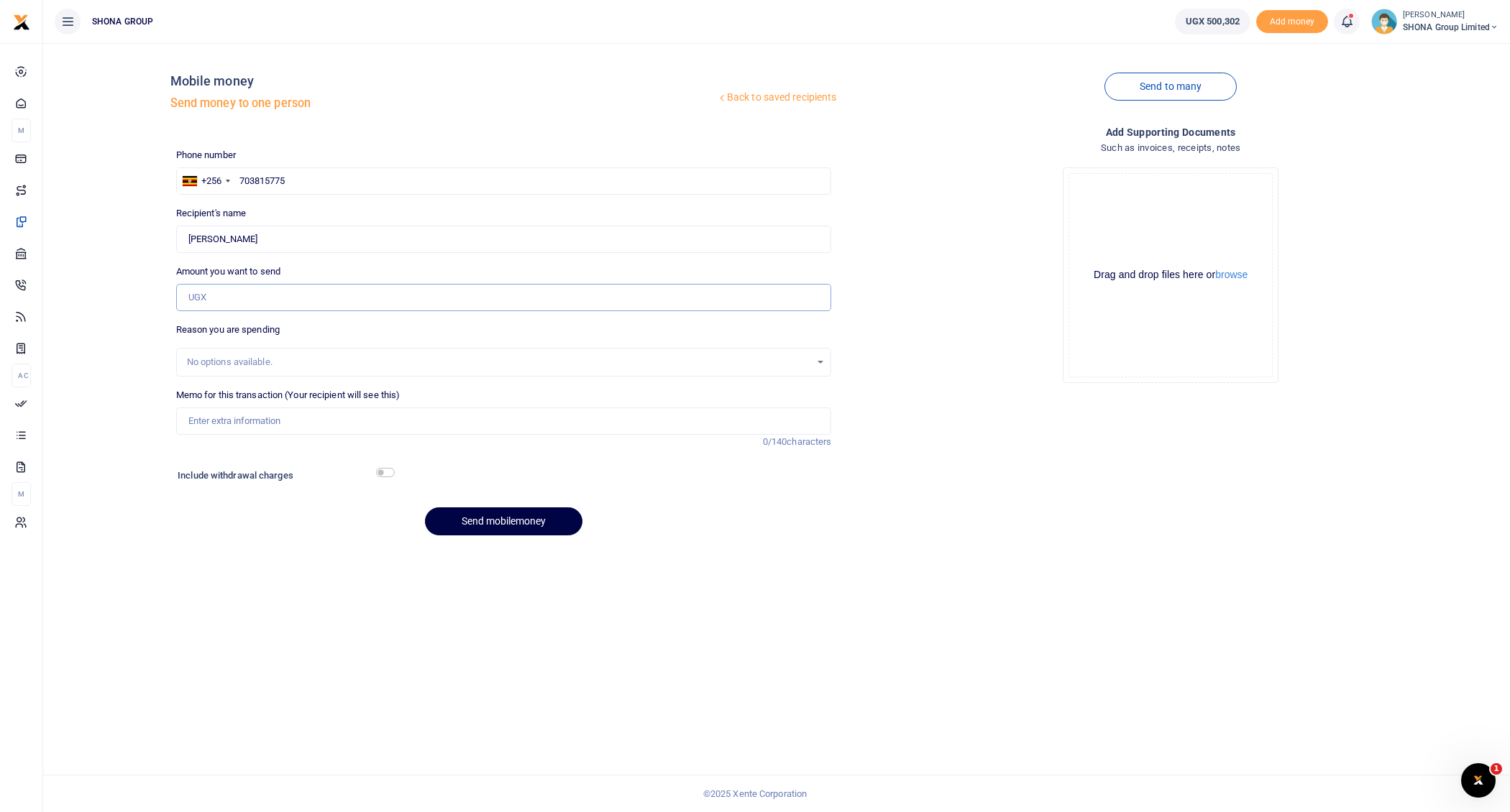
click at [229, 296] on input "Amount you want to send" at bounding box center [504, 297] width 656 height 27
type input "499,000"
click at [264, 419] on input "Memo for this transaction (Your recipient will see this)" at bounding box center [504, 421] width 656 height 27
paste input "Being funds to facilitate AWE engagement at Travola Restaurant"
type input "Being funds to facilitate AWE engagement at Travola Restaurant"
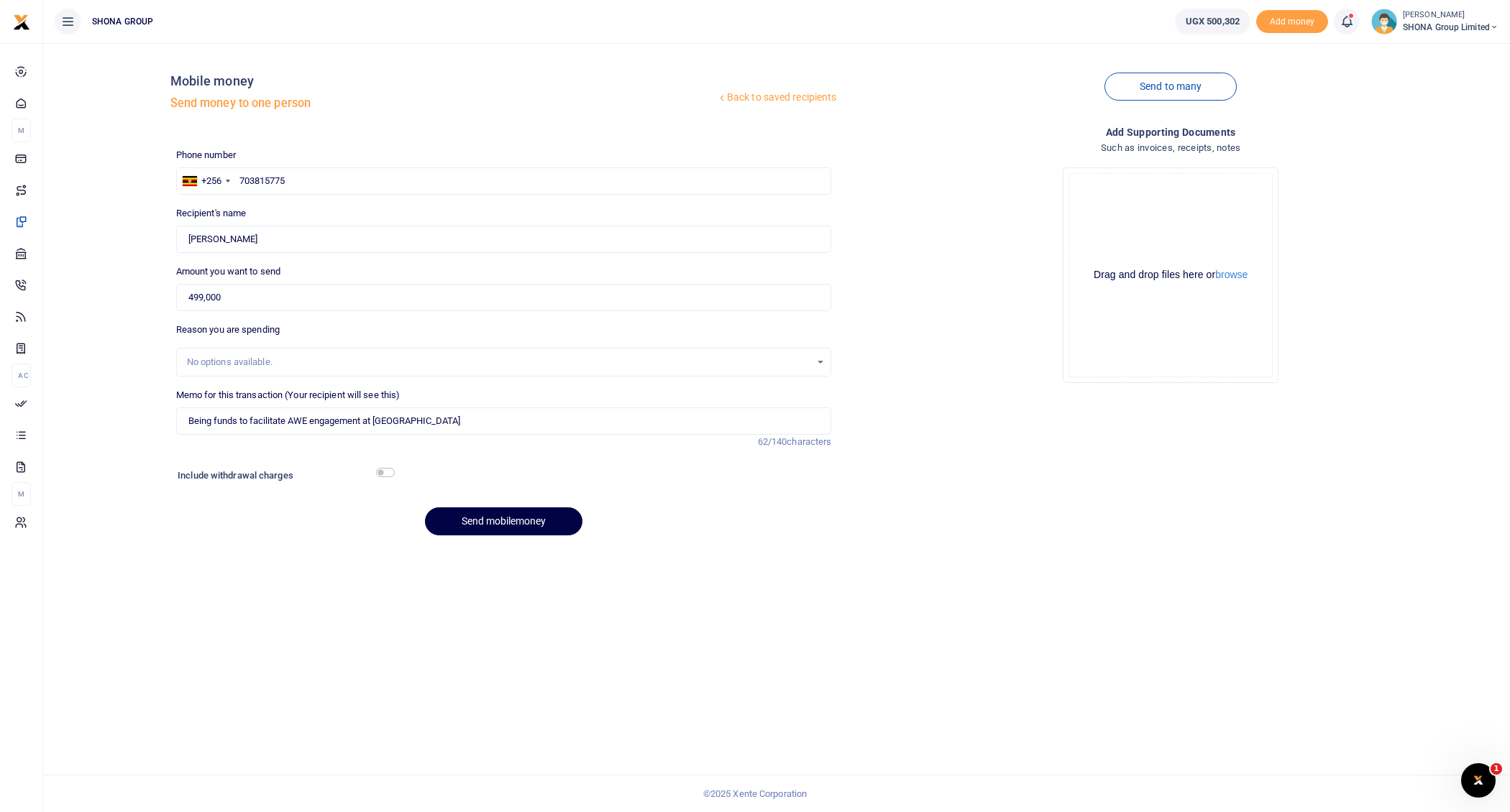
click at [807, 528] on div "Send mobilemoney" at bounding box center [504, 521] width 656 height 28
click at [203, 296] on input "499,000" at bounding box center [504, 297] width 656 height 27
type input "498,000"
click at [506, 522] on button "Send mobilemoney" at bounding box center [504, 521] width 158 height 28
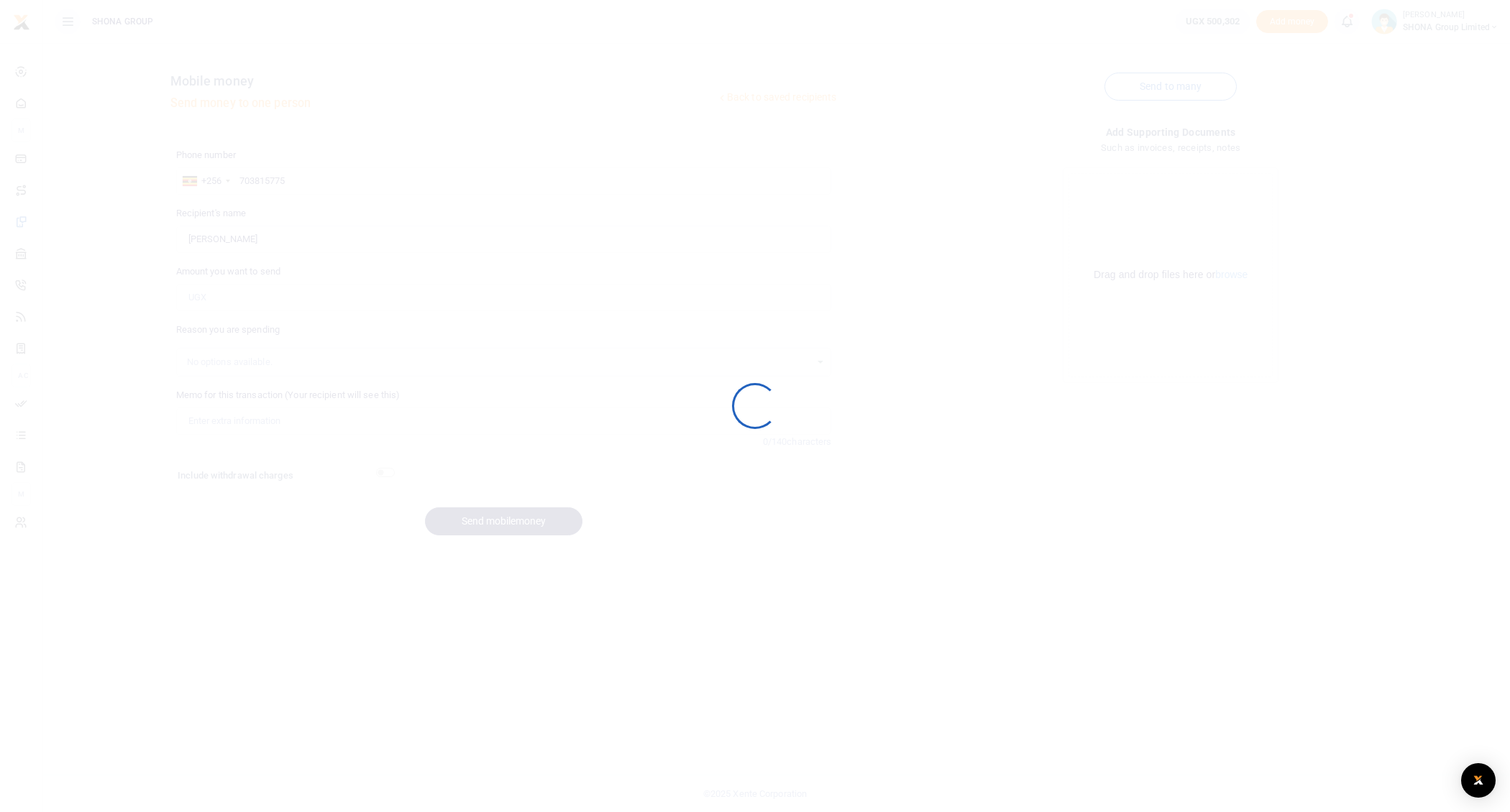
click at [56, 400] on div at bounding box center [755, 406] width 1510 height 812
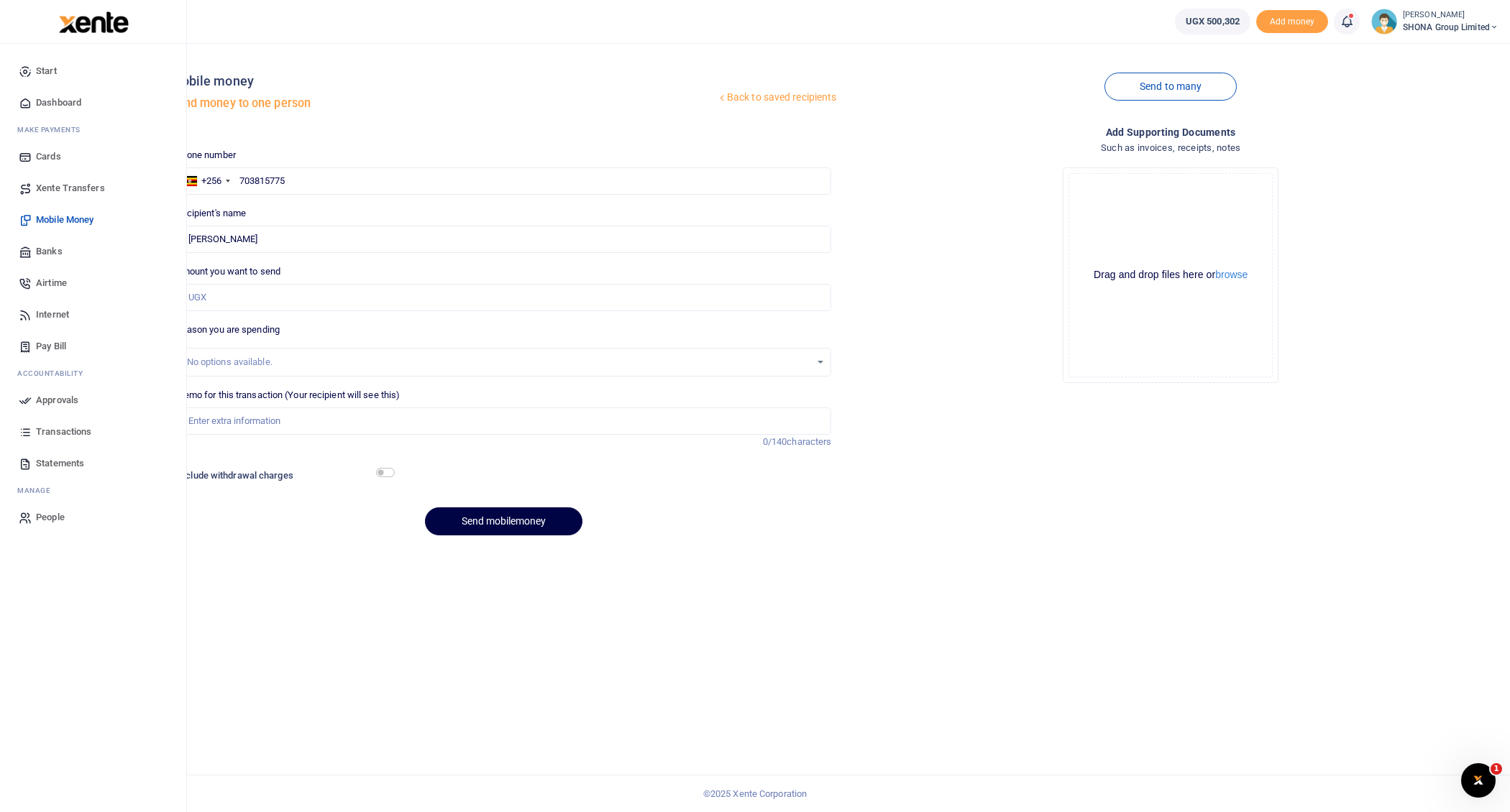
click at [64, 398] on span "Approvals" at bounding box center [57, 400] width 42 height 15
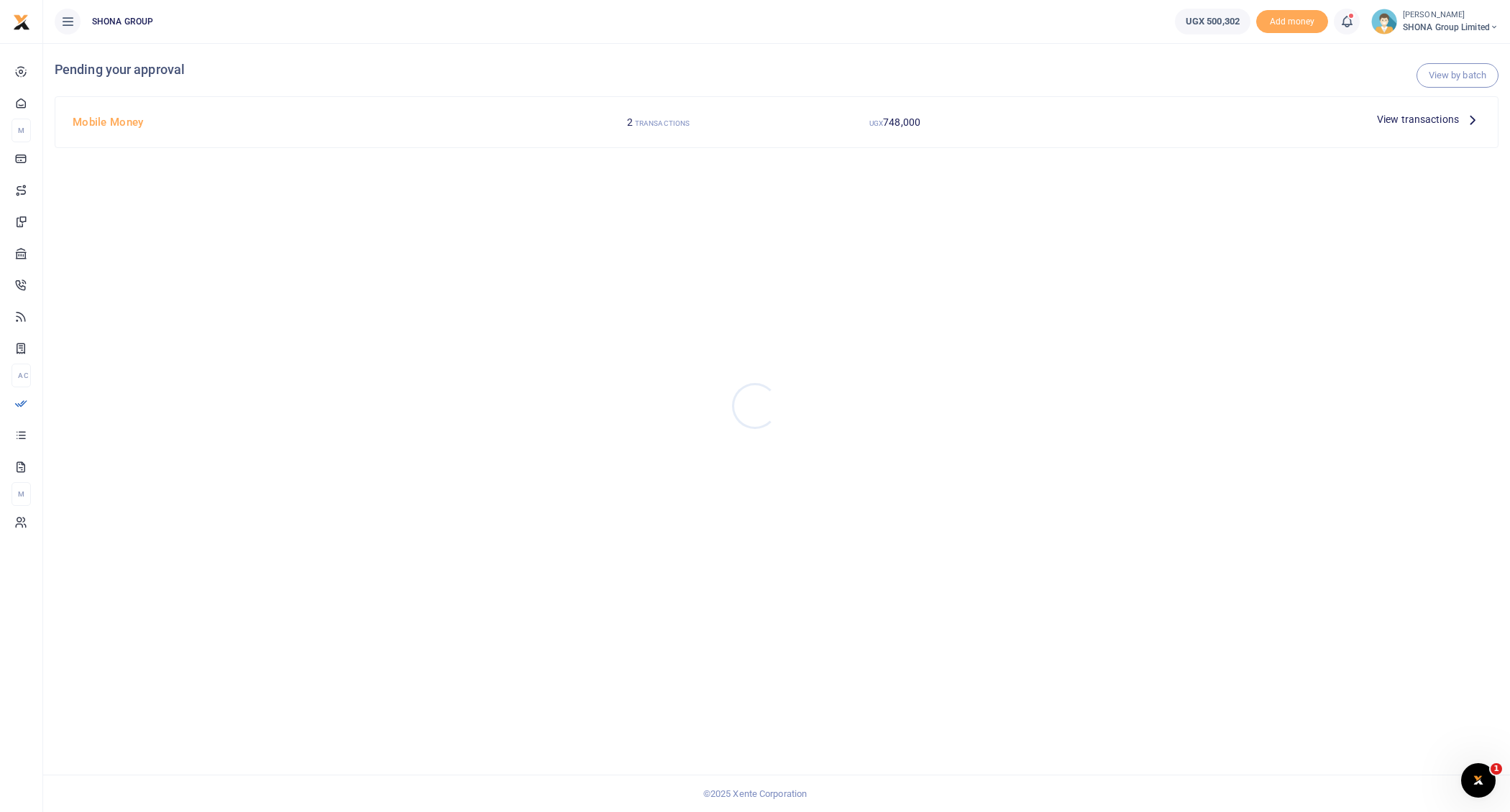
click at [1472, 118] on div at bounding box center [755, 406] width 1510 height 812
click at [1475, 118] on icon at bounding box center [1472, 119] width 15 height 15
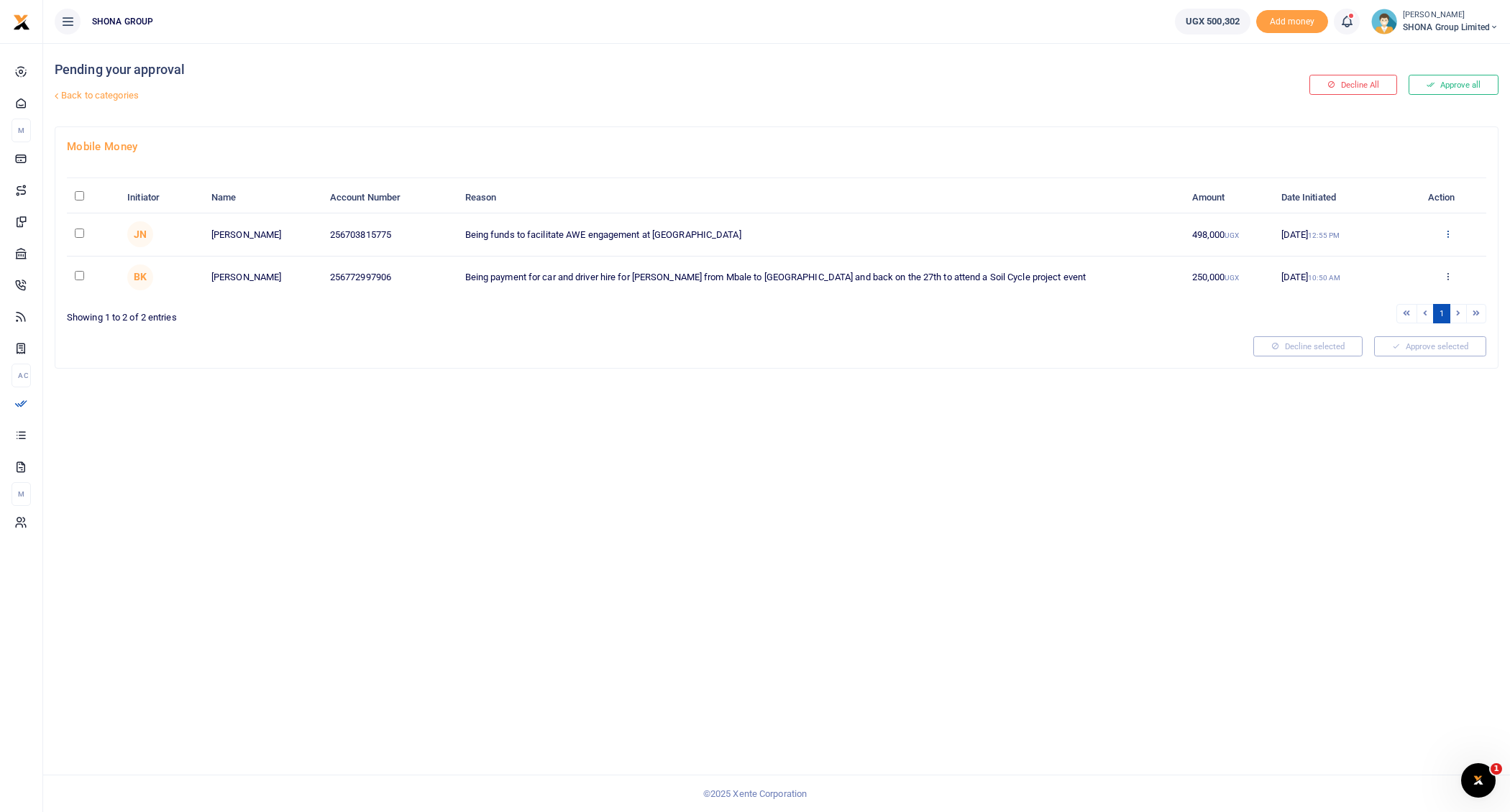
click at [1450, 230] on icon at bounding box center [1447, 234] width 9 height 10
click at [1411, 249] on link "Approve" at bounding box center [1395, 256] width 114 height 20
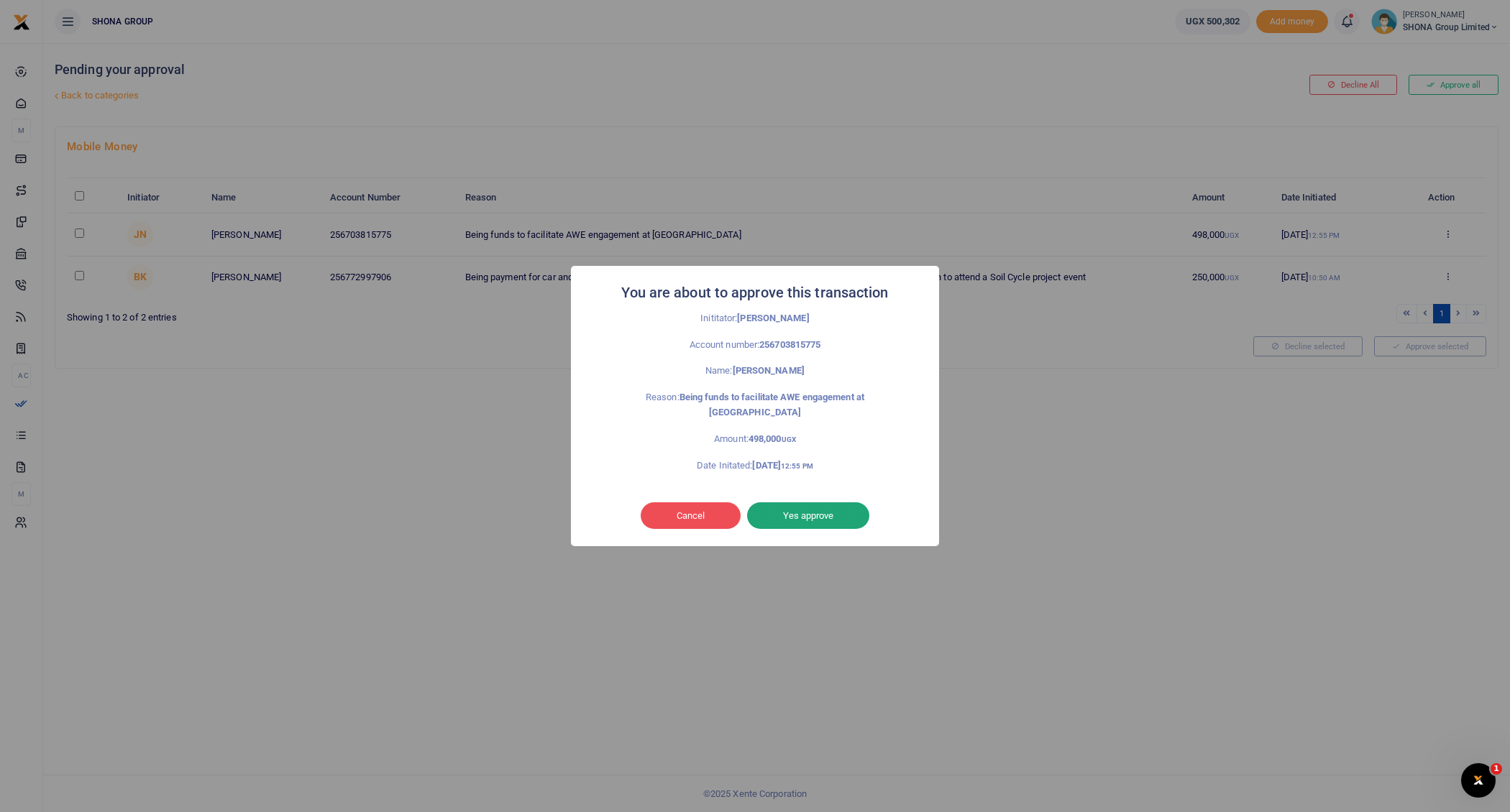
click at [843, 511] on button "Yes approve" at bounding box center [808, 516] width 123 height 27
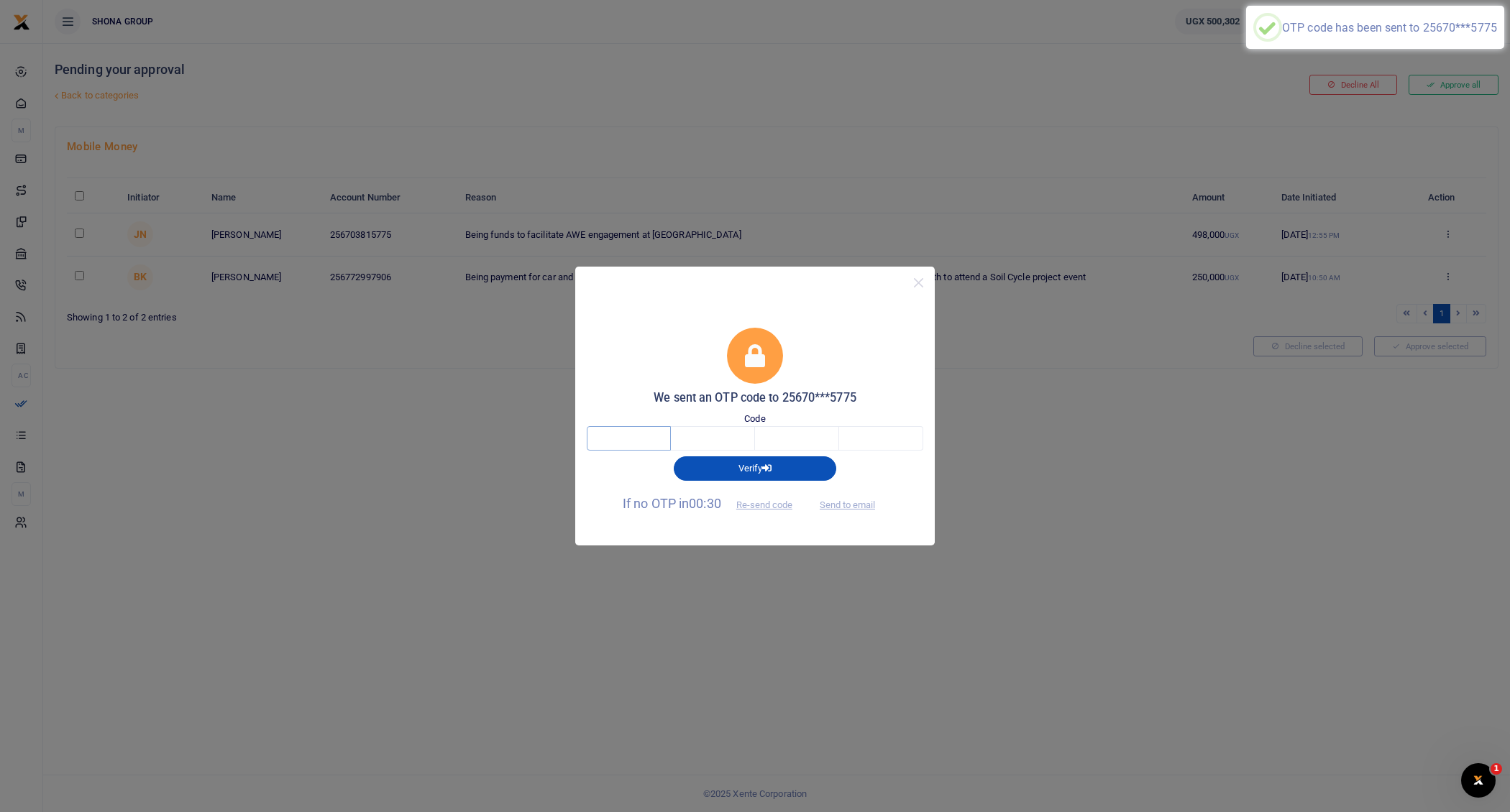
click at [651, 440] on input "text" at bounding box center [629, 438] width 84 height 25
type input "6"
type input "1"
type input "9"
